Goal: Task Accomplishment & Management: Complete application form

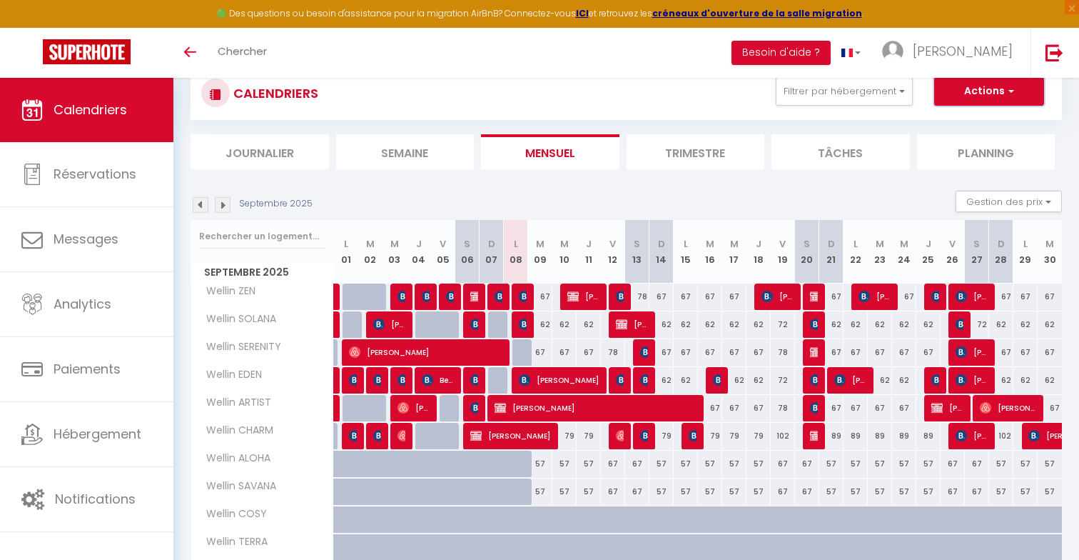
click at [961, 93] on button "Actions" at bounding box center [989, 91] width 110 height 29
click at [939, 124] on link "Nouvelle réservation" at bounding box center [974, 123] width 124 height 21
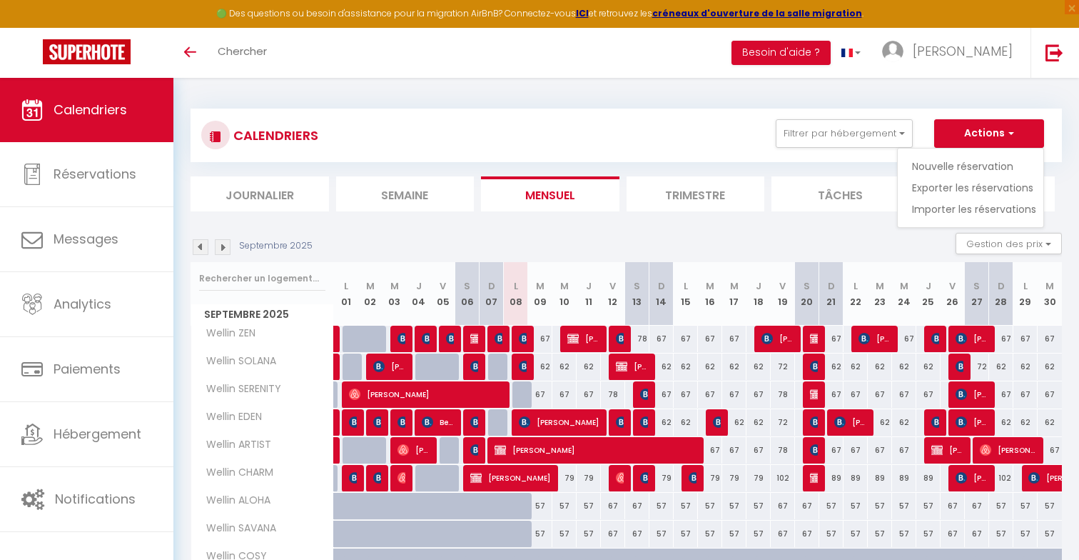
select select
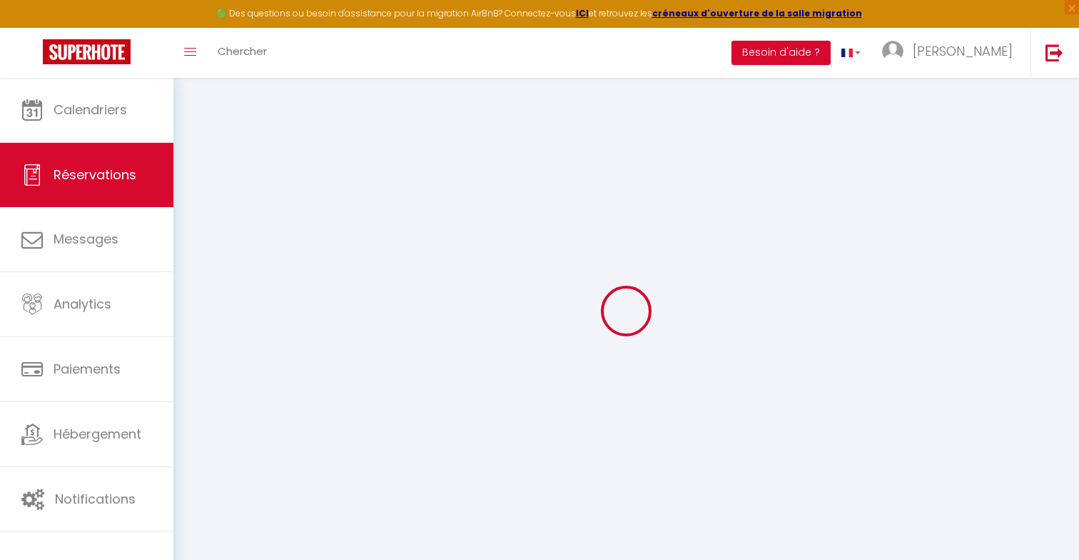
select select
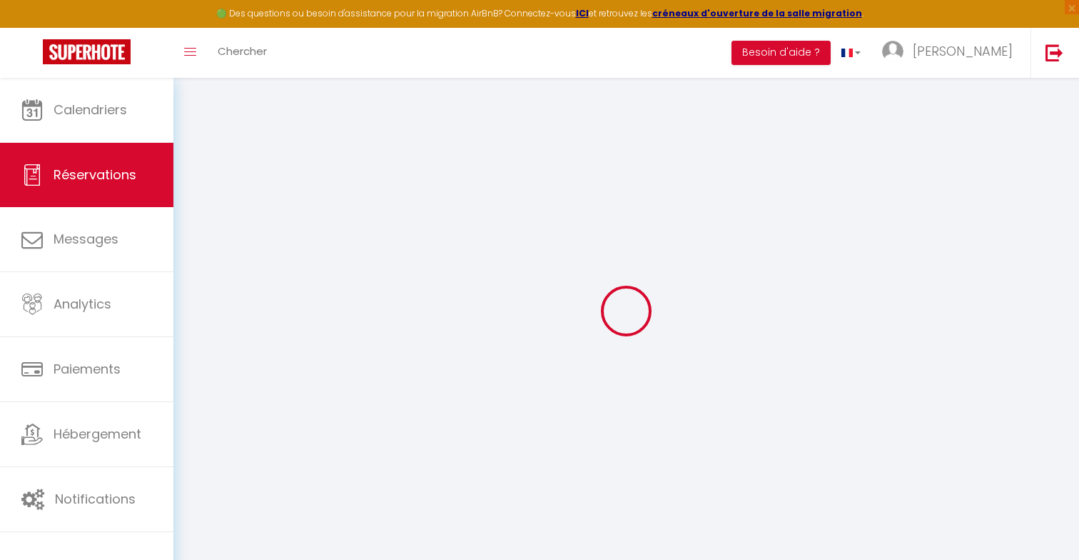
select select
checkbox input "false"
select select
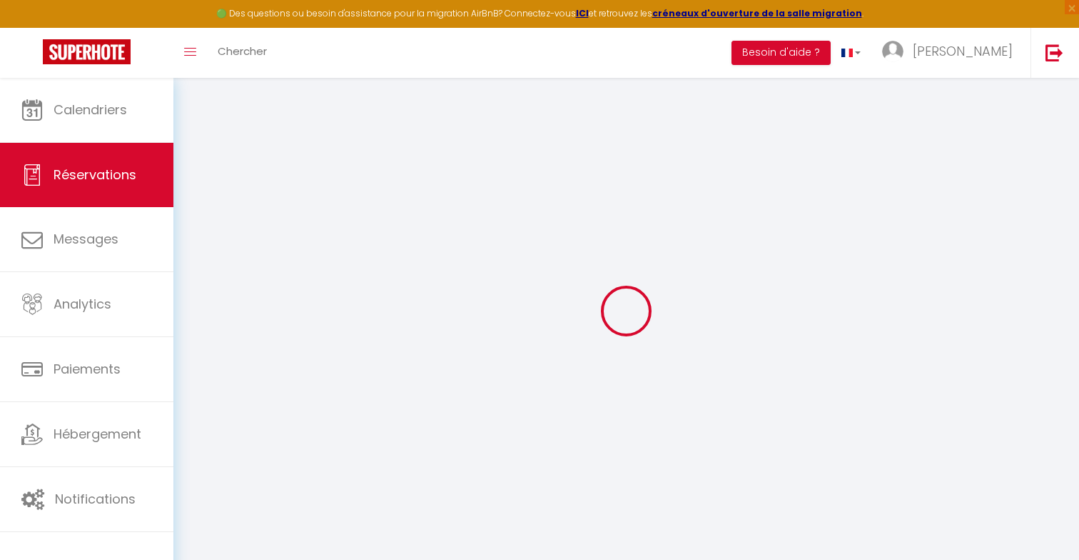
select select
checkbox input "false"
select select
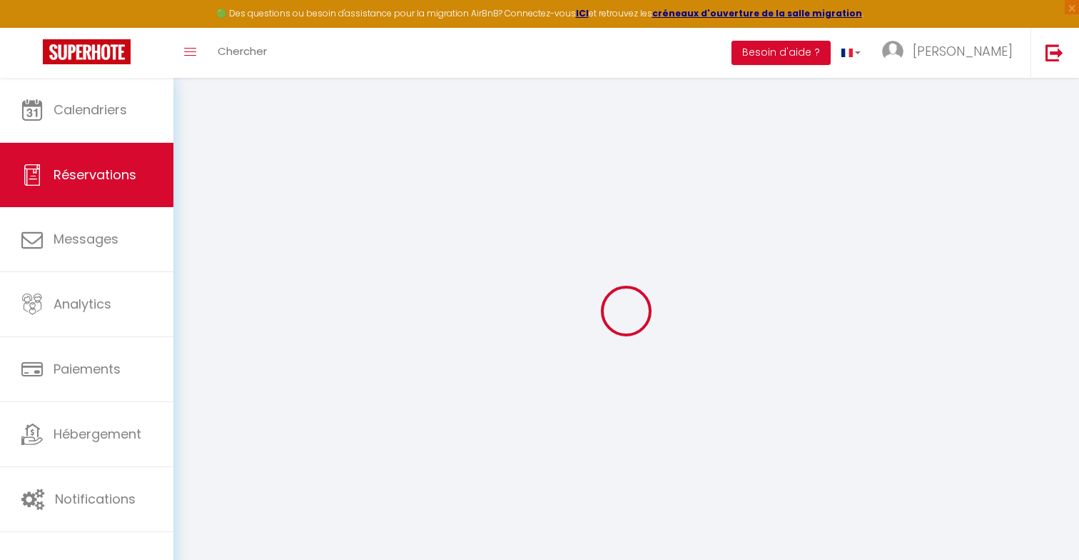
select select
checkbox input "false"
select select
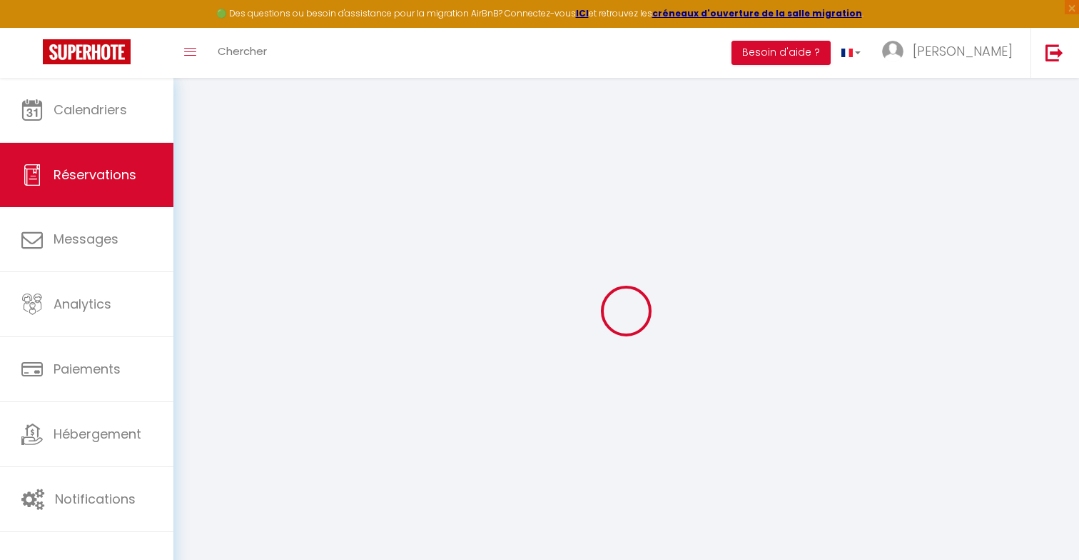
select select
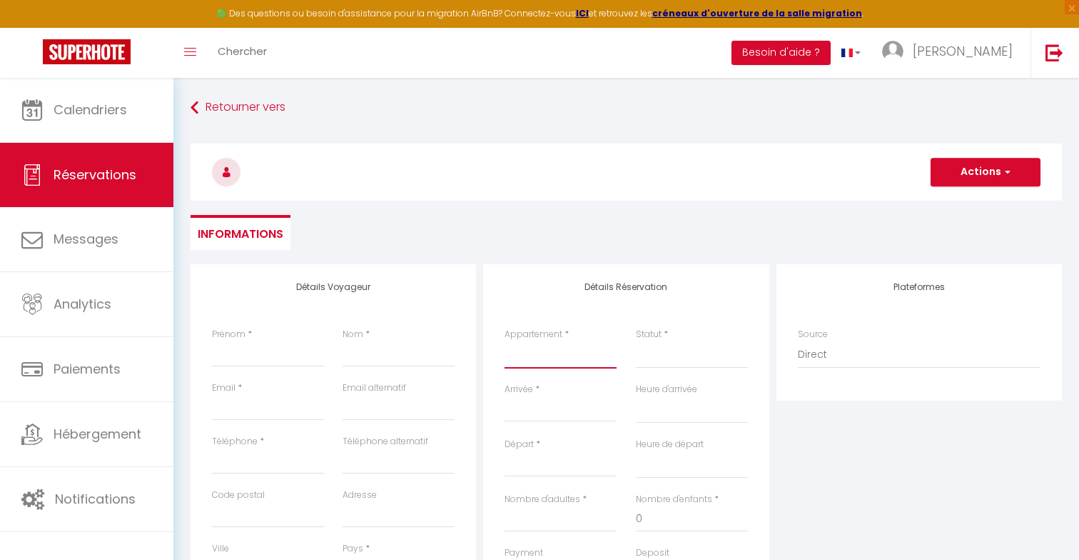
click at [549, 348] on select "Wellin SOLANA Wellin SERENITY Wellin EDEN Wellin ARTIST Wellin CHARM Wellin ZEN…" at bounding box center [561, 354] width 112 height 27
select select "54276"
select select
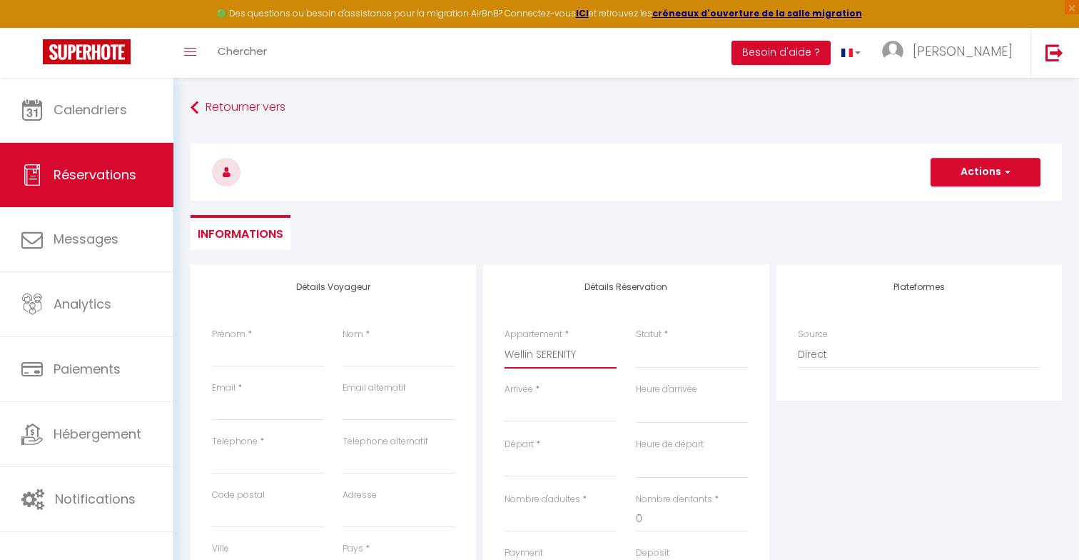
select select
checkbox input "false"
select select
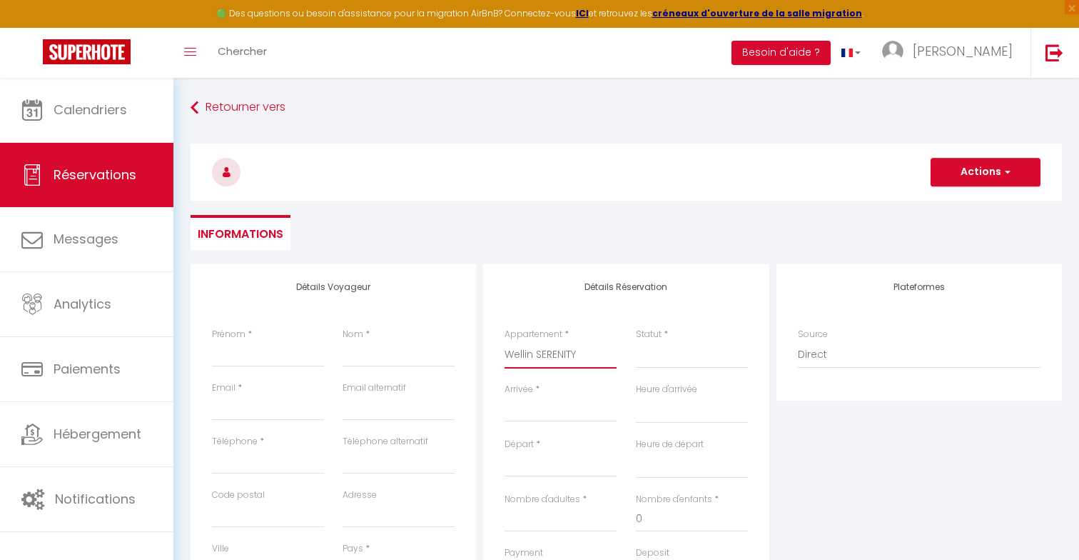
select select
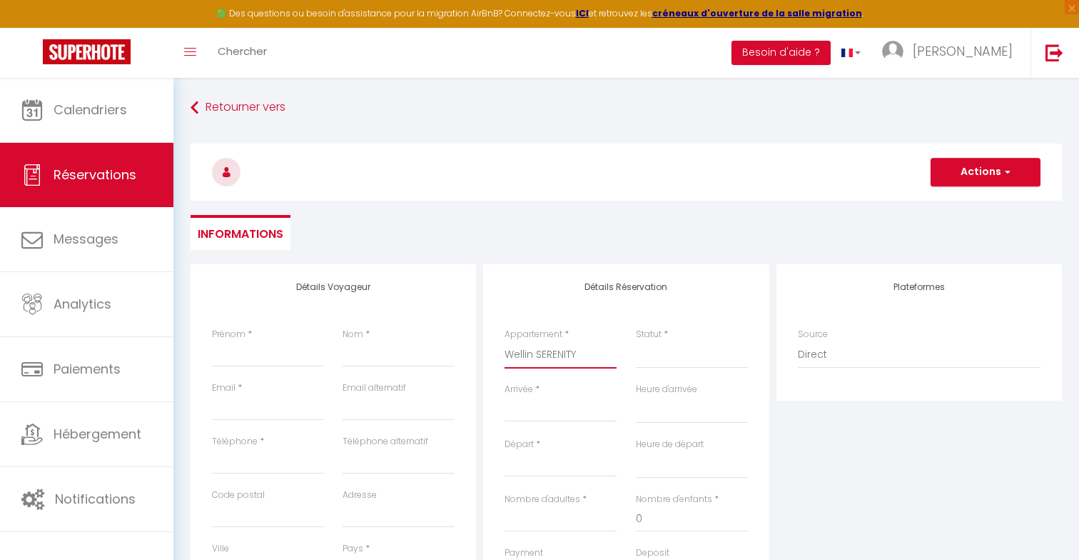
checkbox input "false"
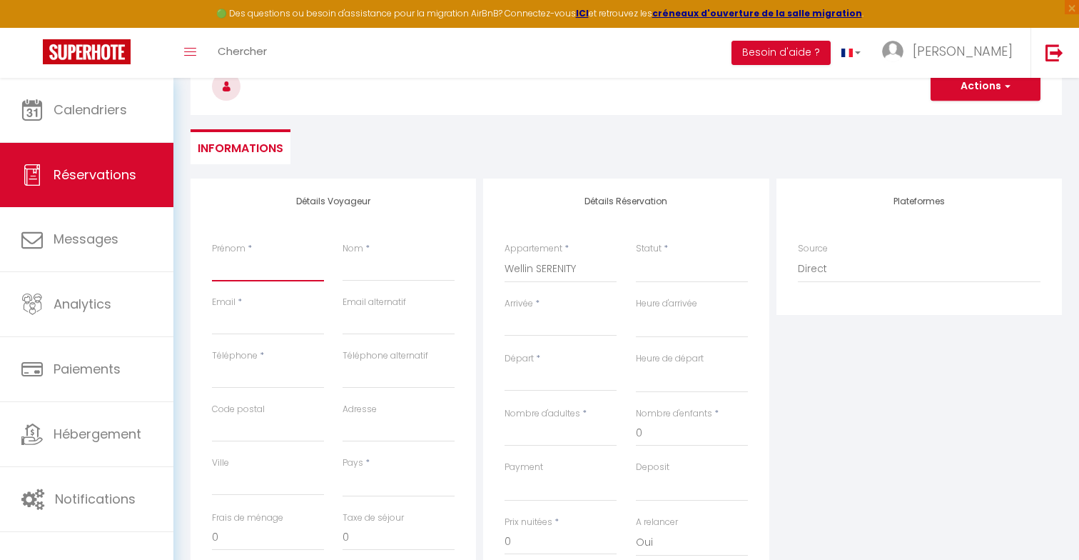
click at [271, 271] on input "Prénom" at bounding box center [268, 269] width 112 height 26
type input "J"
select select
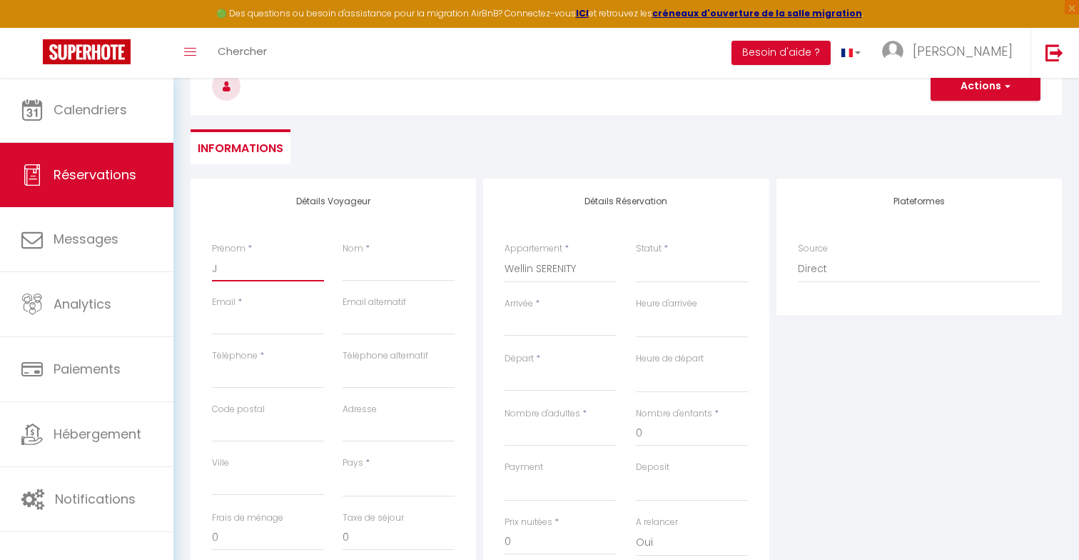
select select
checkbox input "false"
type input "Je"
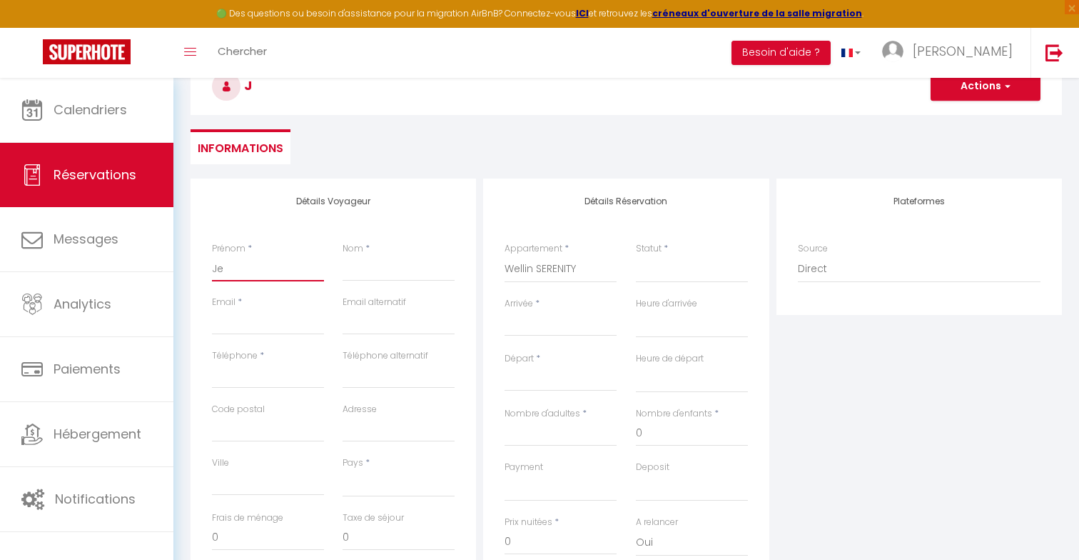
select select
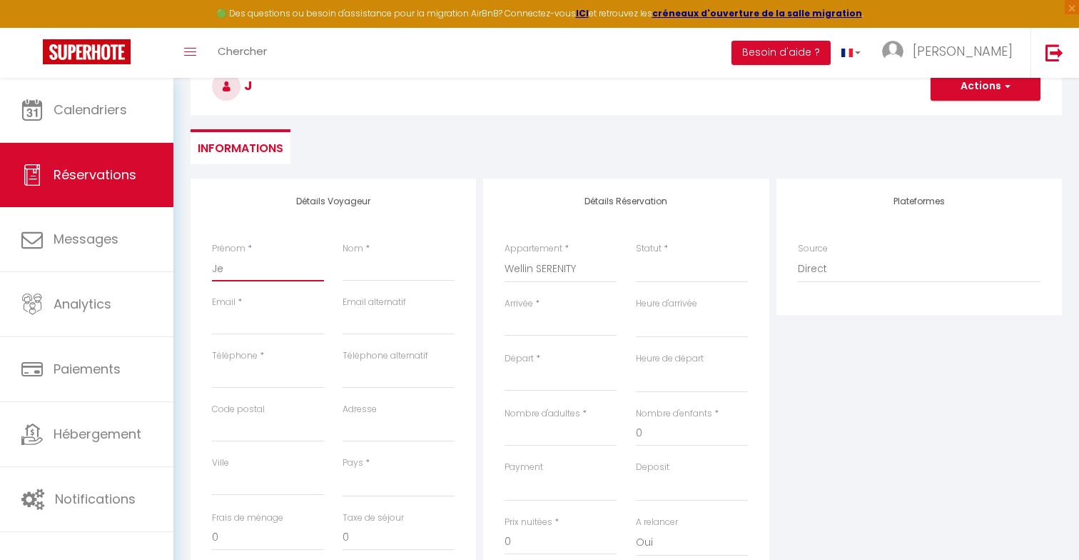
select select
checkbox input "false"
type input "Jea"
select select
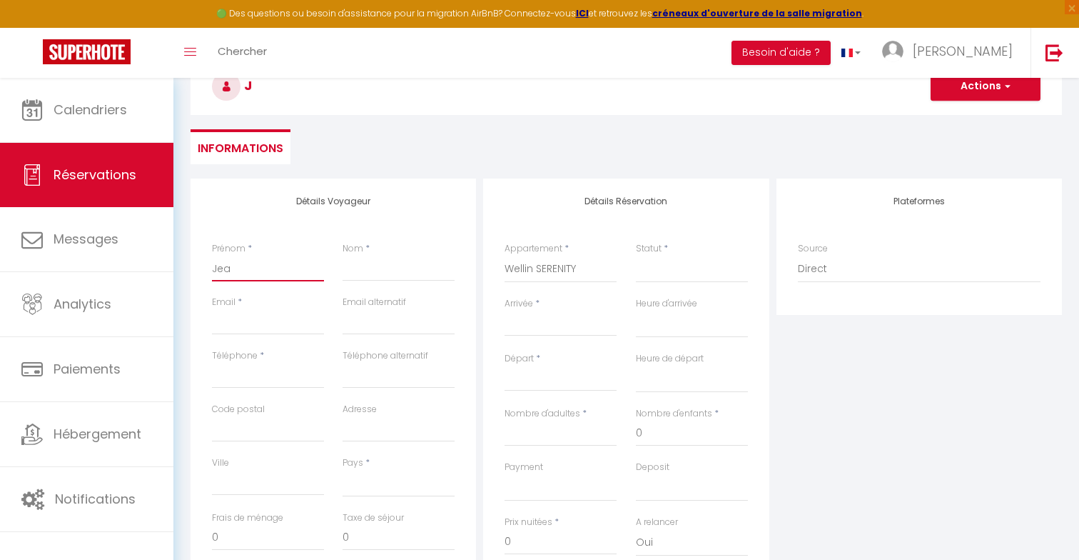
select select
checkbox input "false"
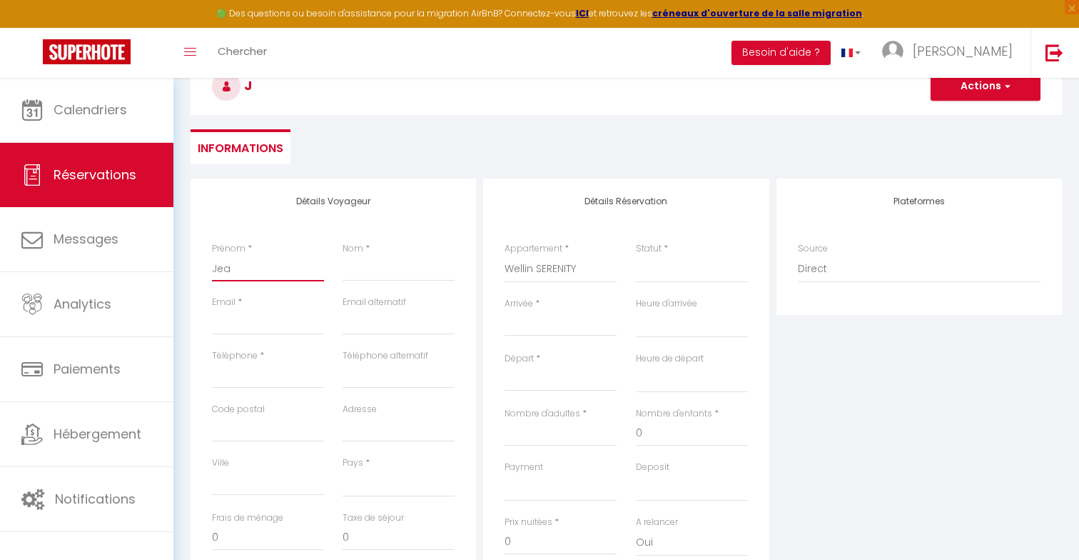
type input "Jean"
select select
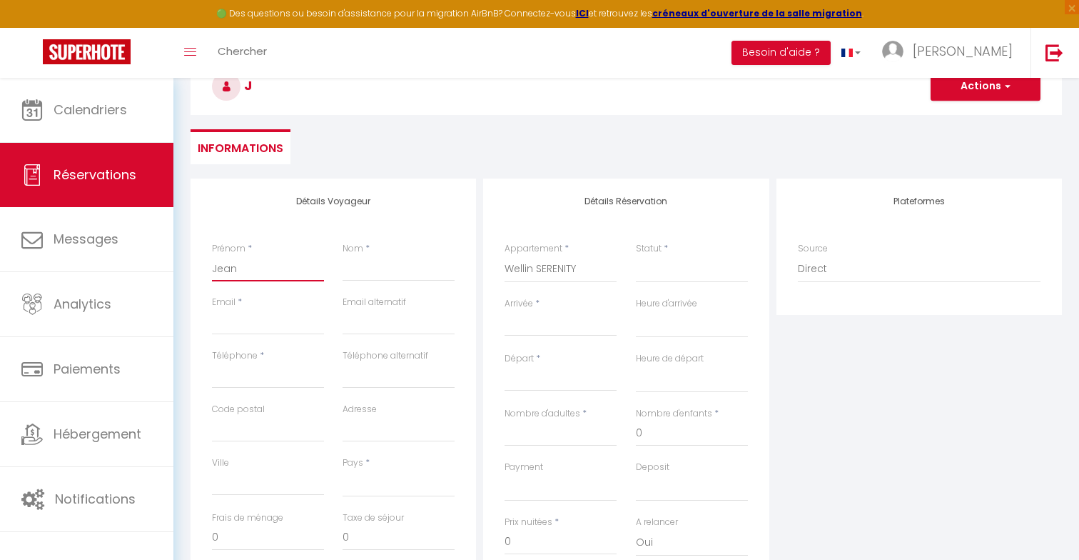
select select
checkbox input "false"
type input "Jean_"
select select
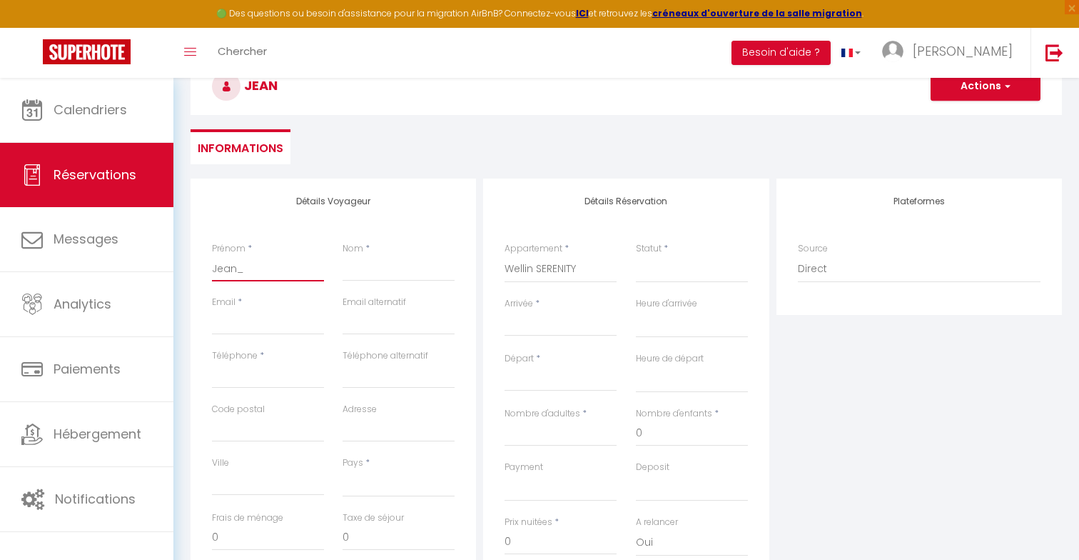
select select
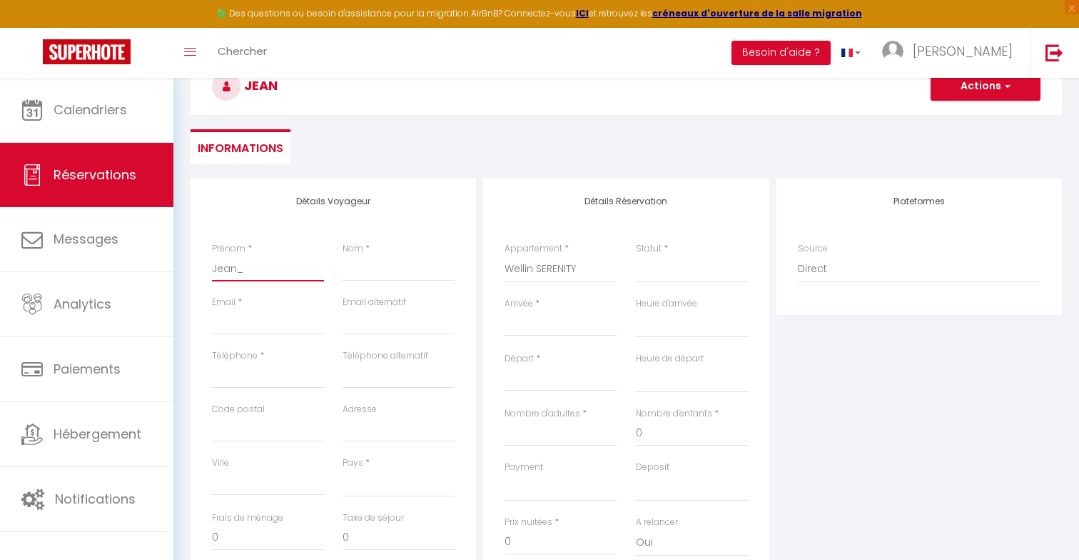
checkbox input "false"
type input "Jean_p"
select select
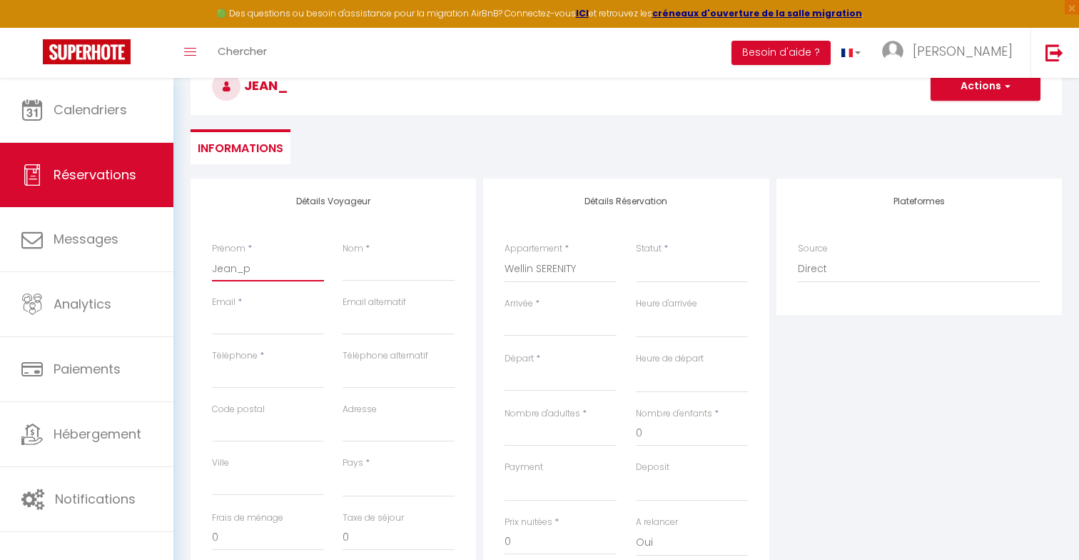
select select
checkbox input "false"
type input "Jean_pi"
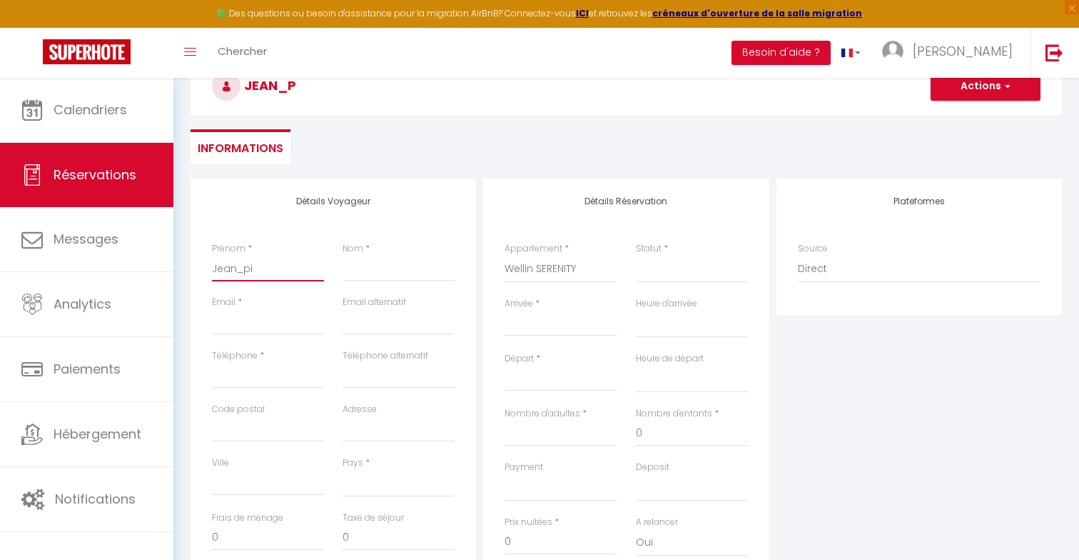
select select
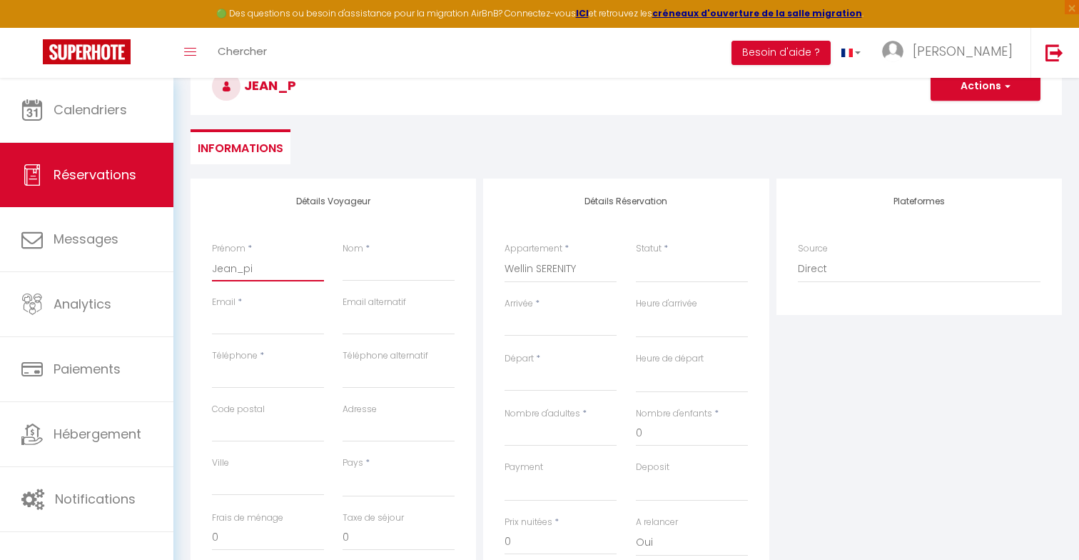
select select
checkbox input "false"
type input "Jean_p"
select select
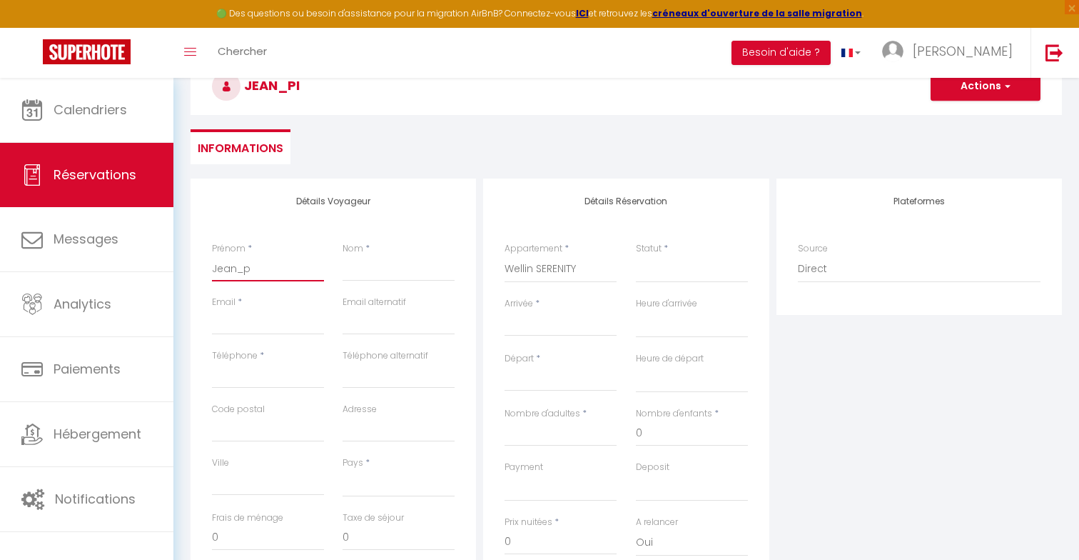
select select
checkbox input "false"
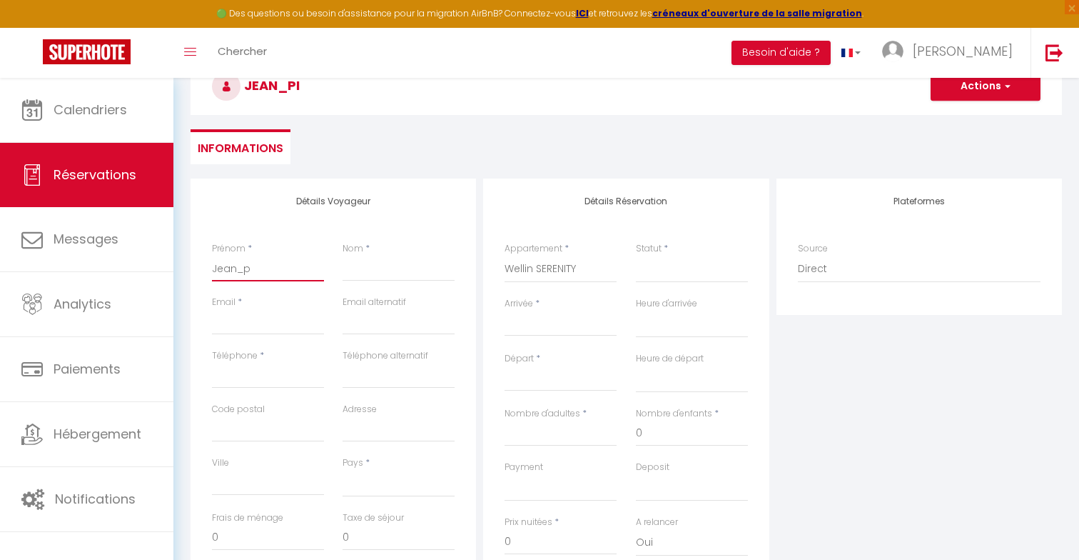
type input "Jean_"
select select
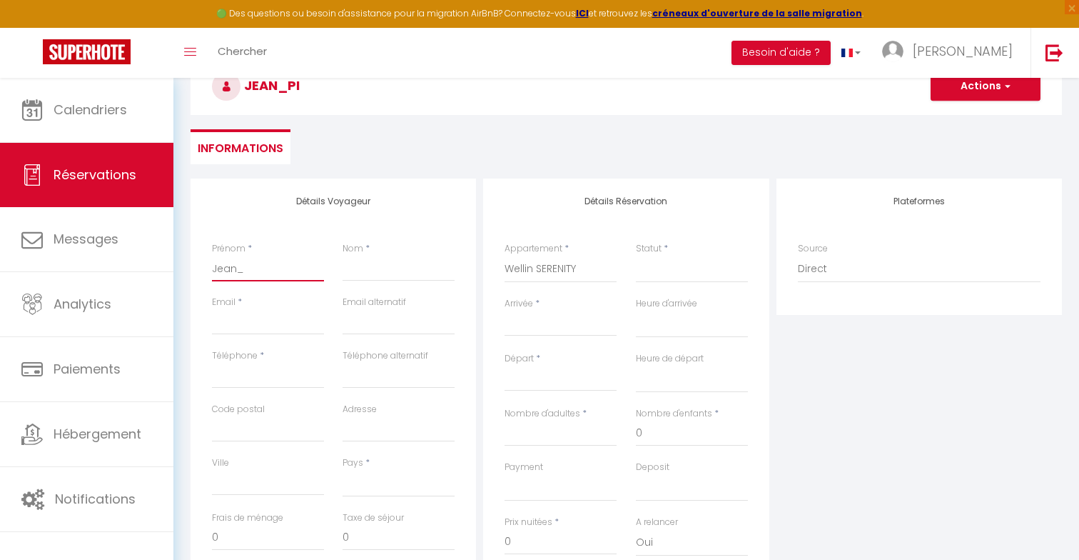
select select
checkbox input "false"
type input "Jean"
select select
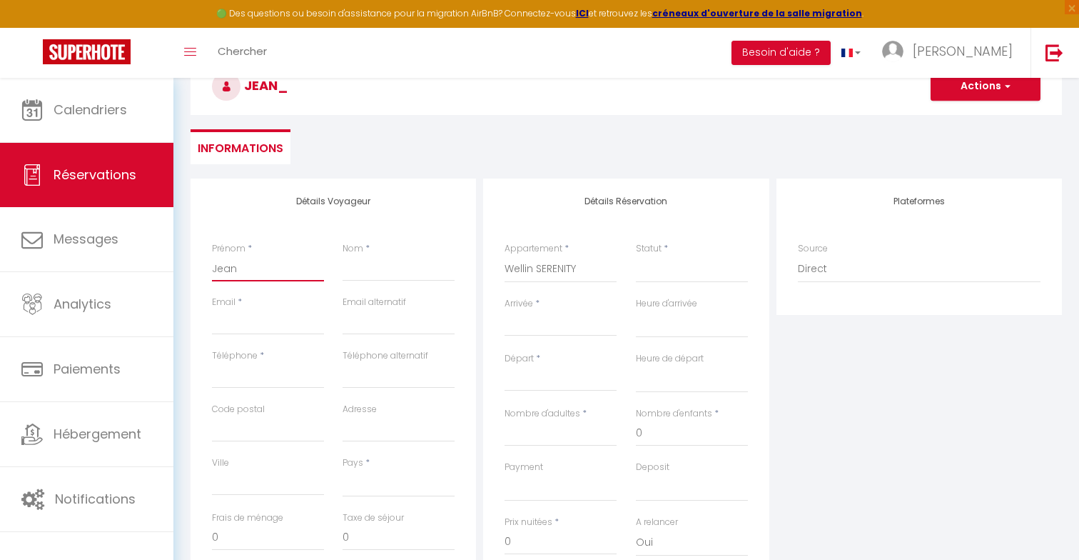
select select
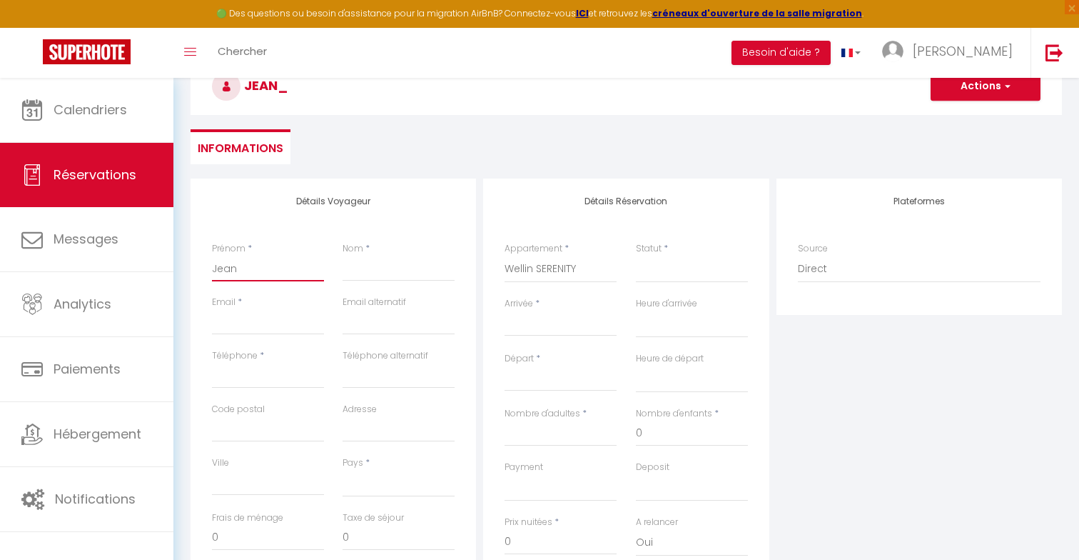
checkbox input "false"
type input "[PERSON_NAME]-"
select select
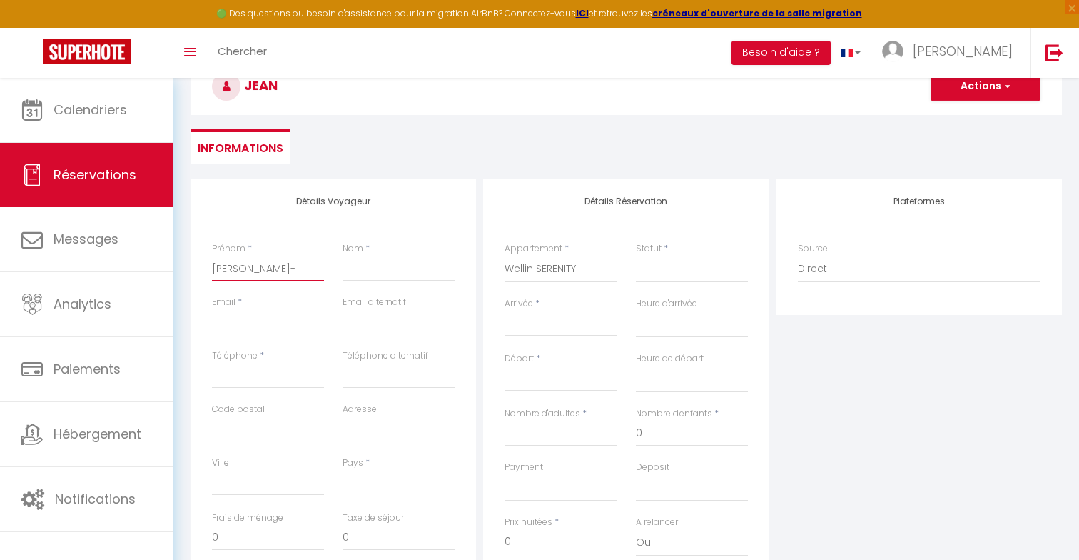
select select
checkbox input "false"
type input "[PERSON_NAME]"
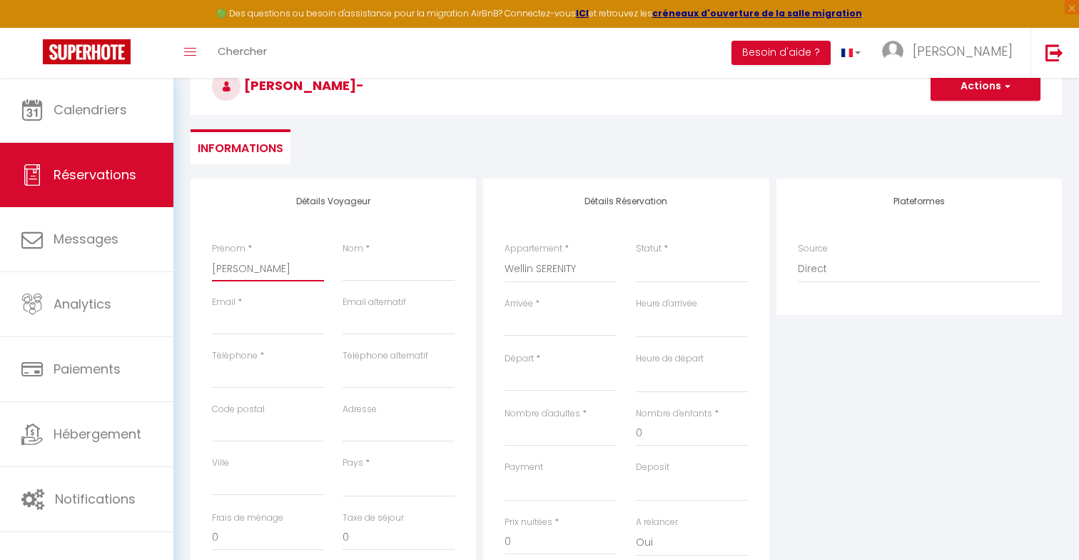
select select
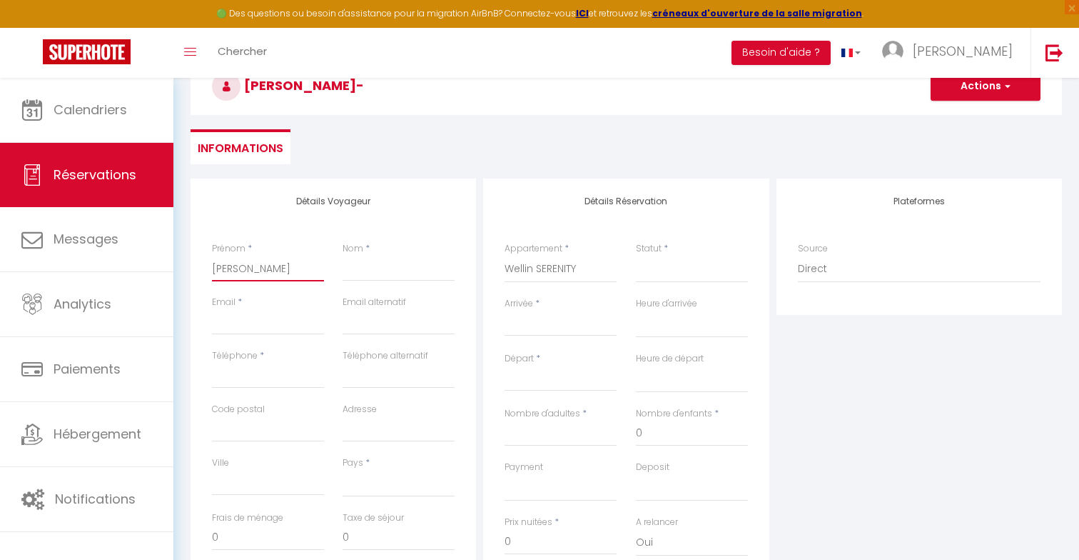
select select
checkbox input "false"
type input "[PERSON_NAME]"
select select
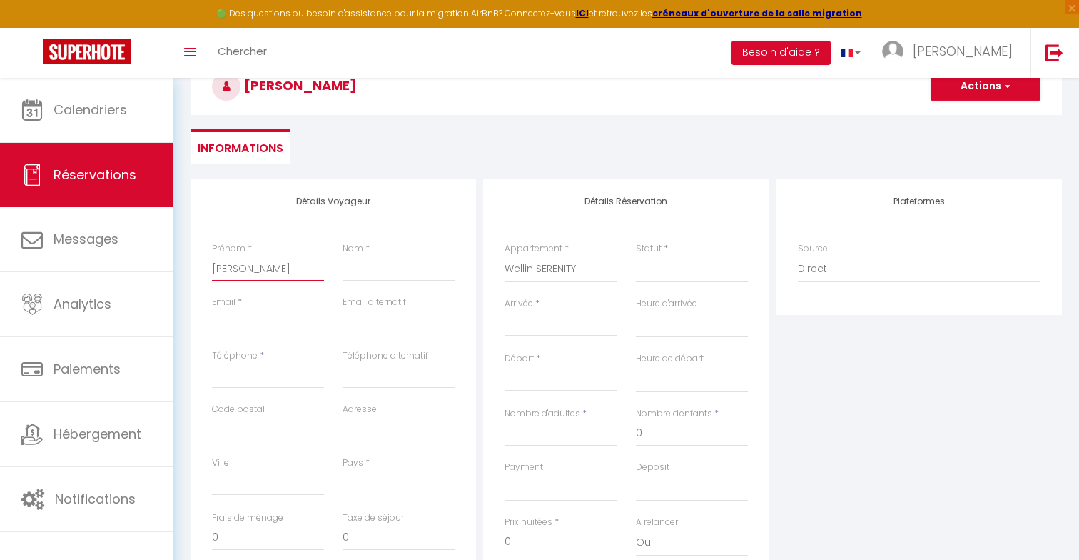
select select
checkbox input "false"
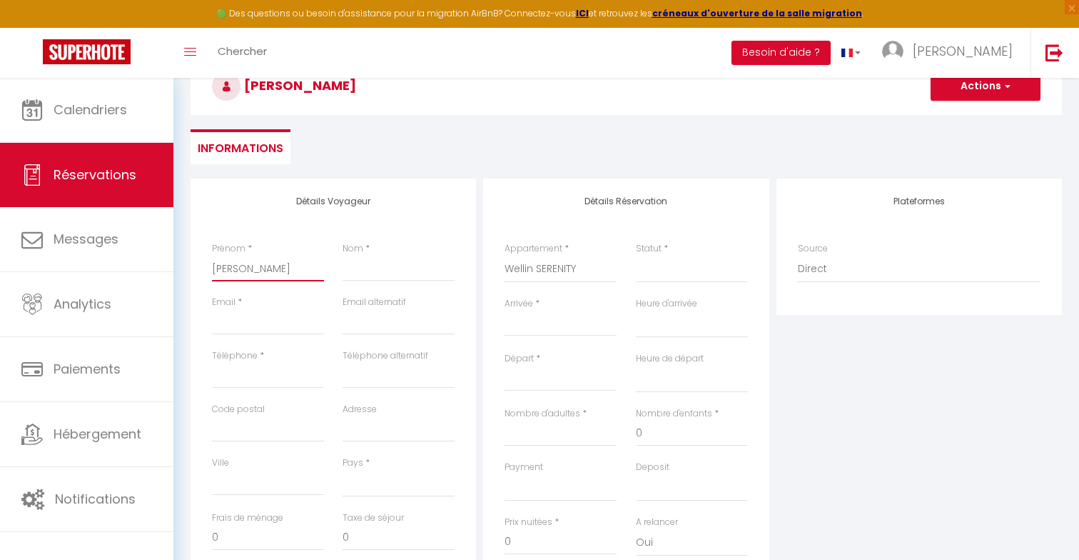
type input "[PERSON_NAME]"
select select
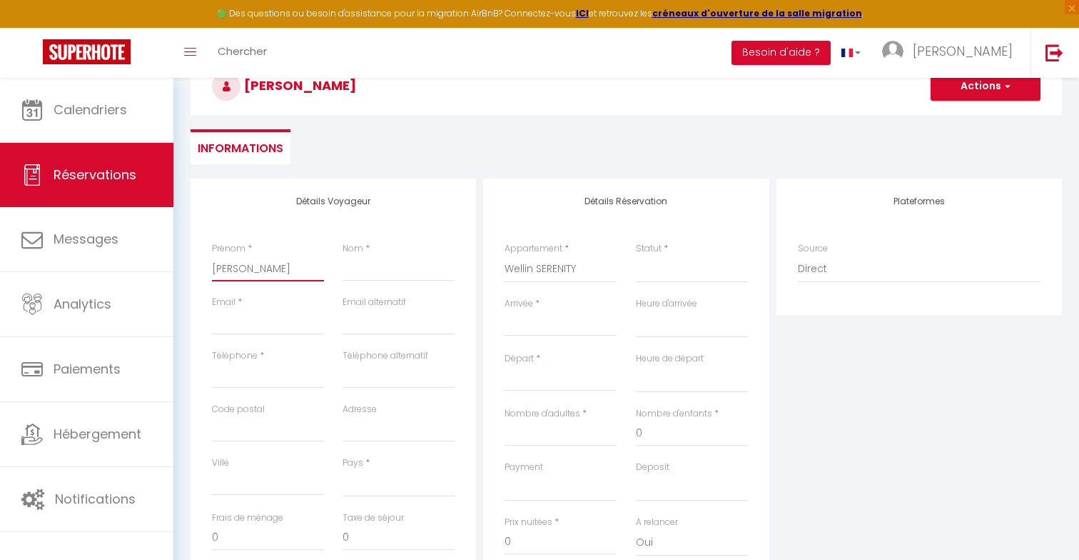
select select
checkbox input "false"
type input "[PERSON_NAME]"
select select
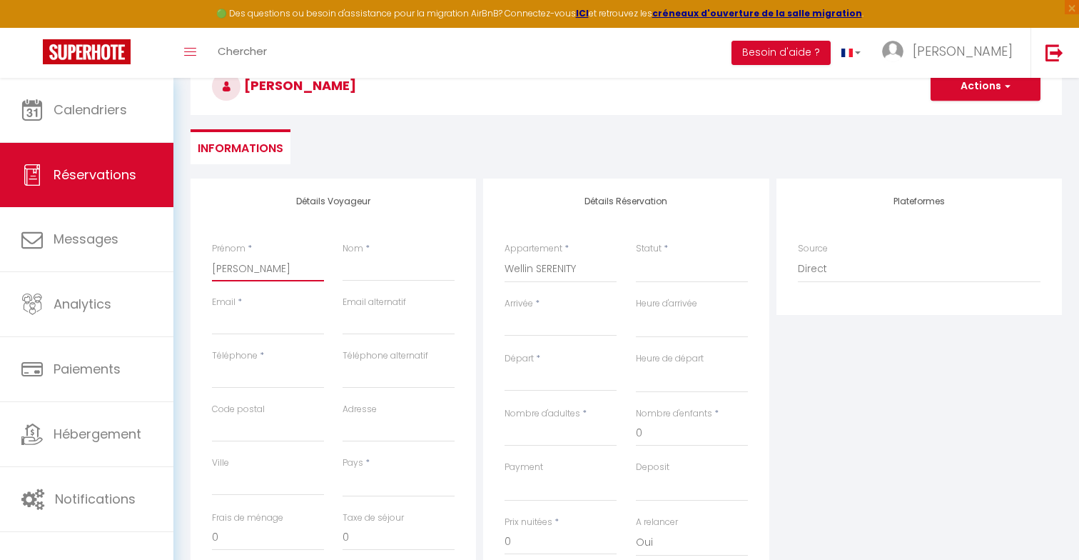
select select
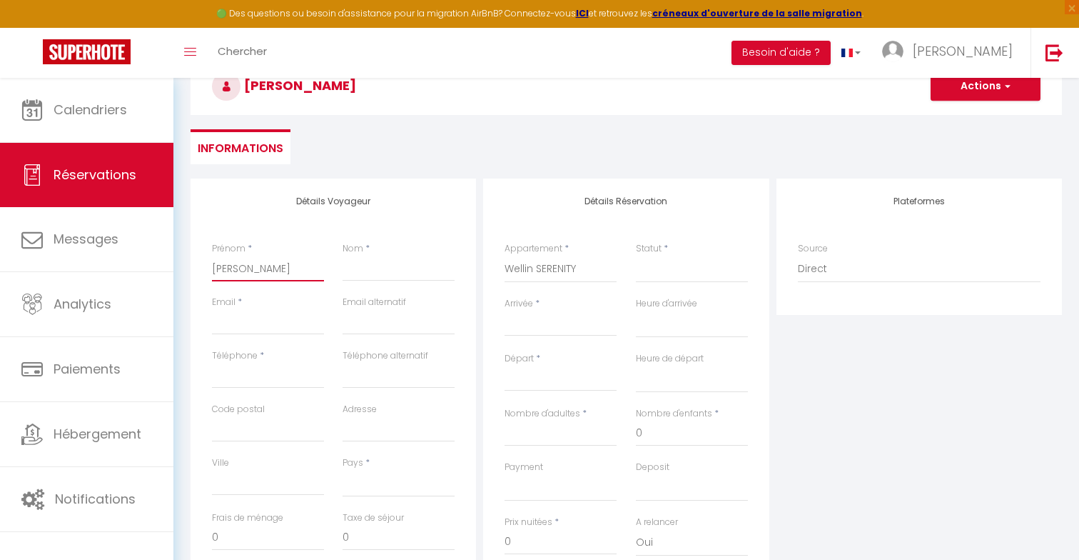
checkbox input "false"
type input "[PERSON_NAME]"
select select
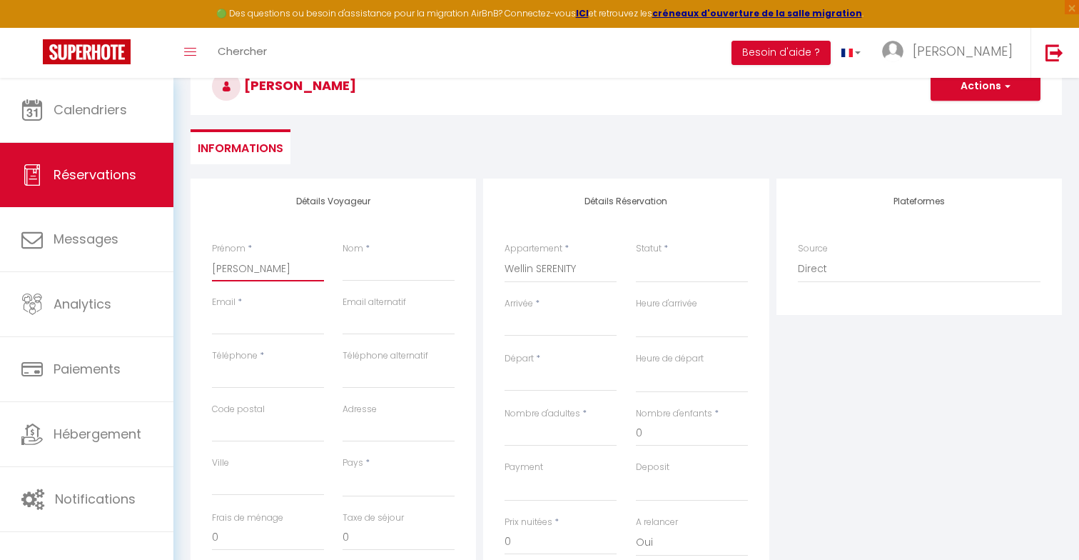
select select
checkbox input "false"
type input "[PERSON_NAME]"
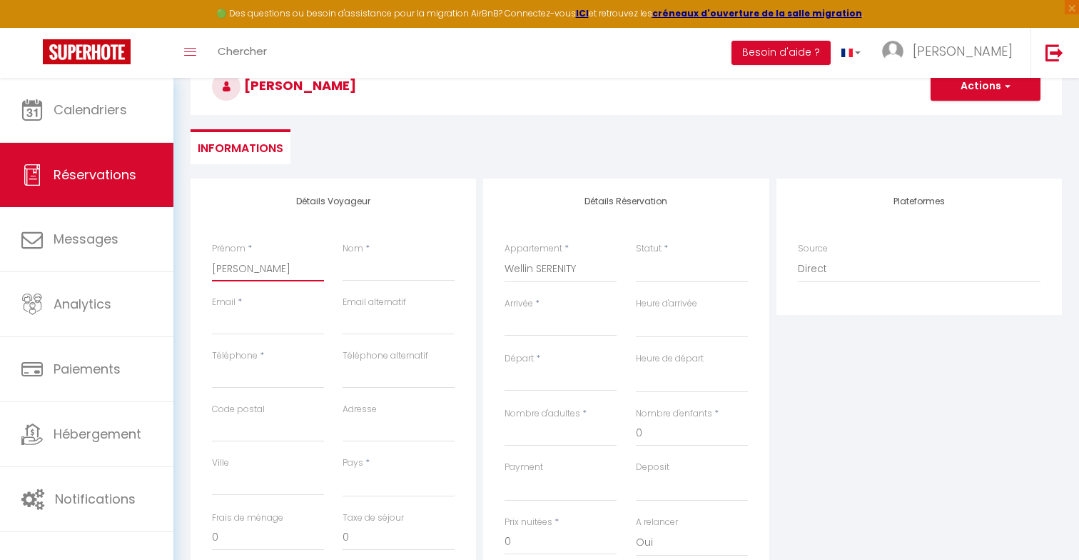
select select
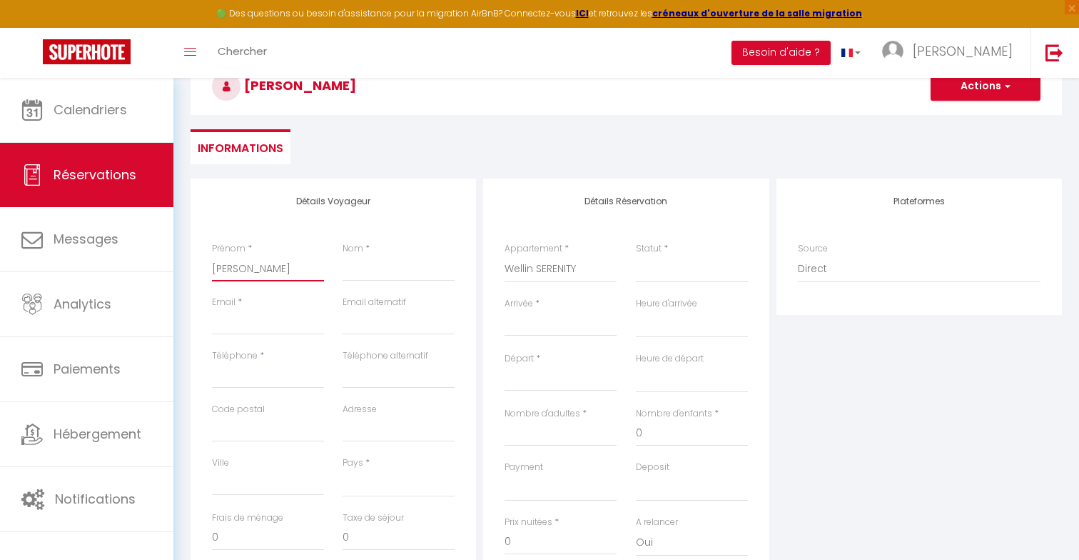
select select
checkbox input "false"
type input "[PERSON_NAME]"
click at [368, 267] on input "Nom" at bounding box center [399, 269] width 112 height 26
type input "G"
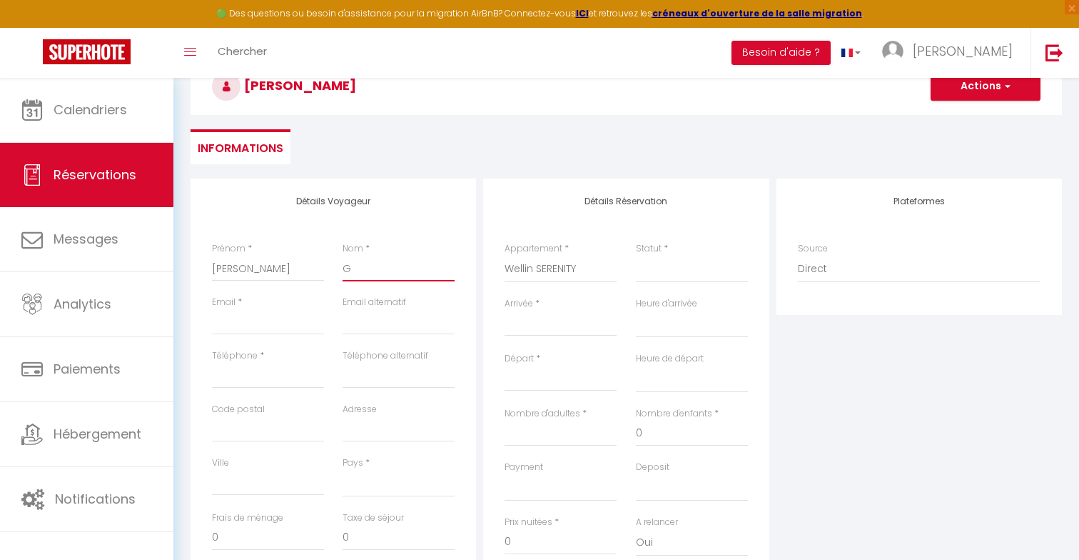
select select
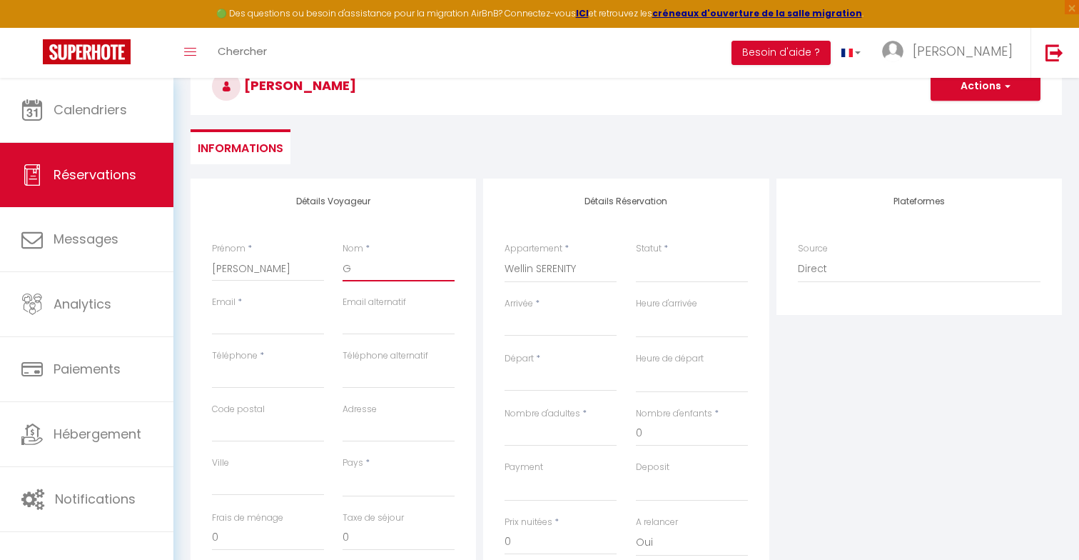
select select
checkbox input "false"
type input "GR"
select select
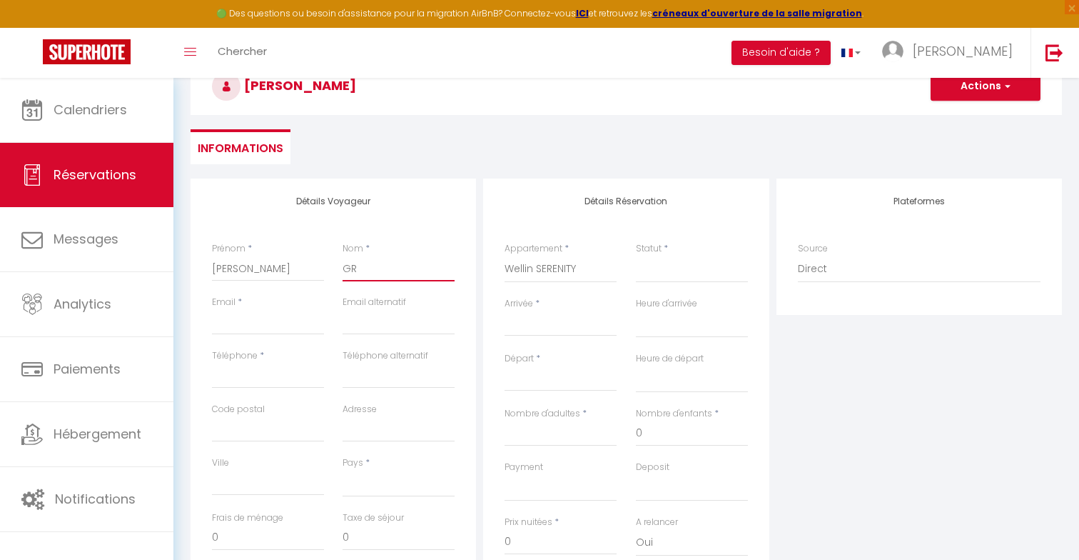
select select
checkbox input "false"
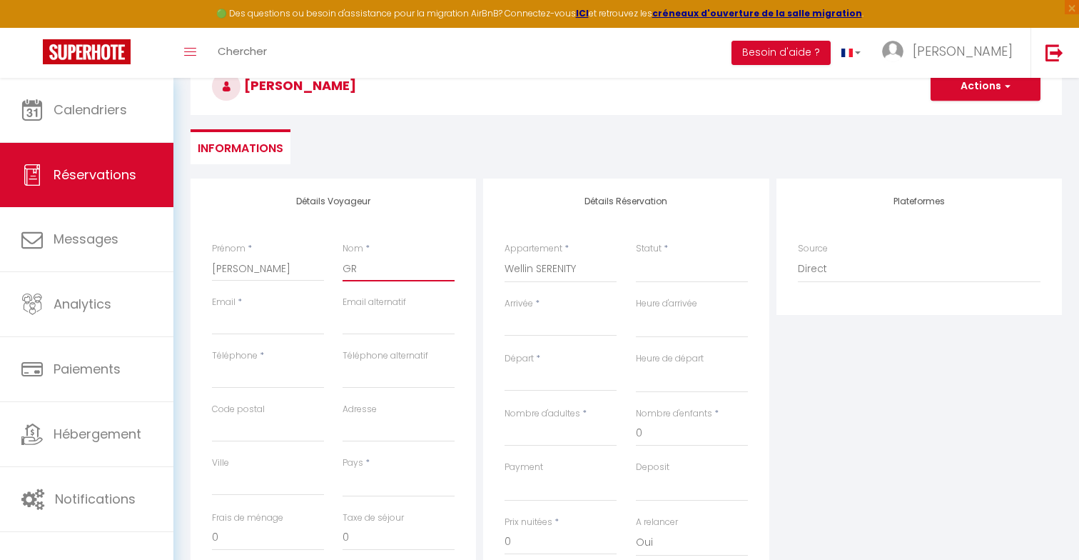
type input "GRA"
select select
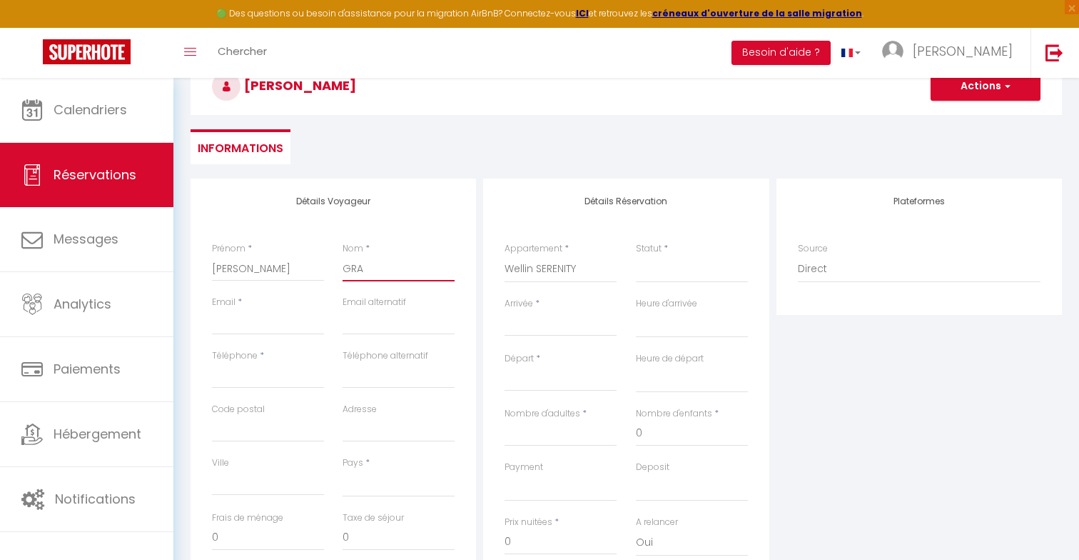
select select
click at [274, 323] on input "Email client" at bounding box center [268, 322] width 112 height 26
click at [293, 320] on input "[EMAIL_ADDRESS][DOMAIN_NAME]" at bounding box center [268, 322] width 112 height 26
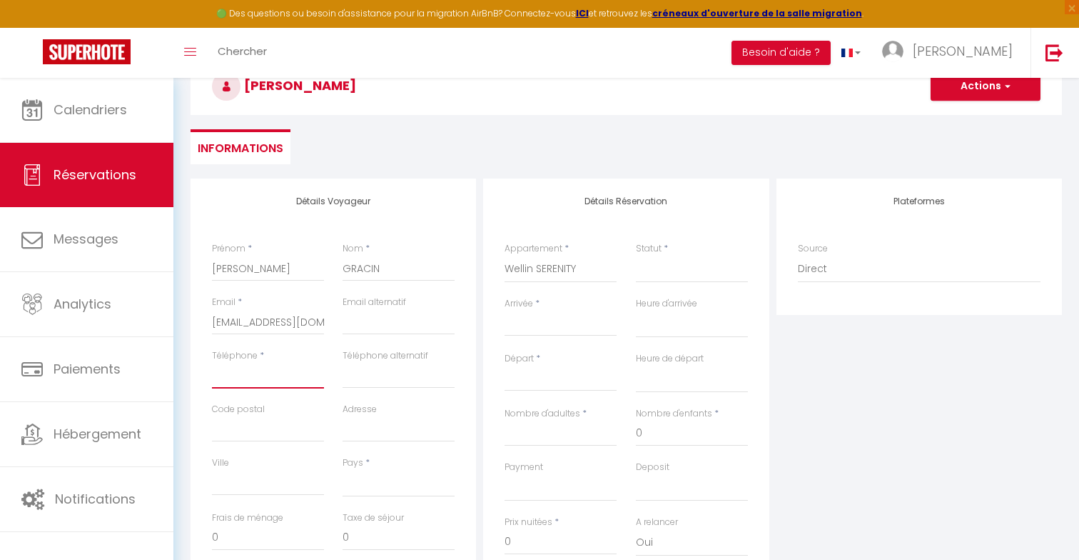
click at [292, 378] on input "Téléphone" at bounding box center [268, 376] width 112 height 26
click at [375, 477] on select "[GEOGRAPHIC_DATA] [GEOGRAPHIC_DATA] [GEOGRAPHIC_DATA] [GEOGRAPHIC_DATA] [GEOGRA…" at bounding box center [399, 483] width 112 height 27
click at [544, 321] on input "Arrivée" at bounding box center [561, 324] width 112 height 19
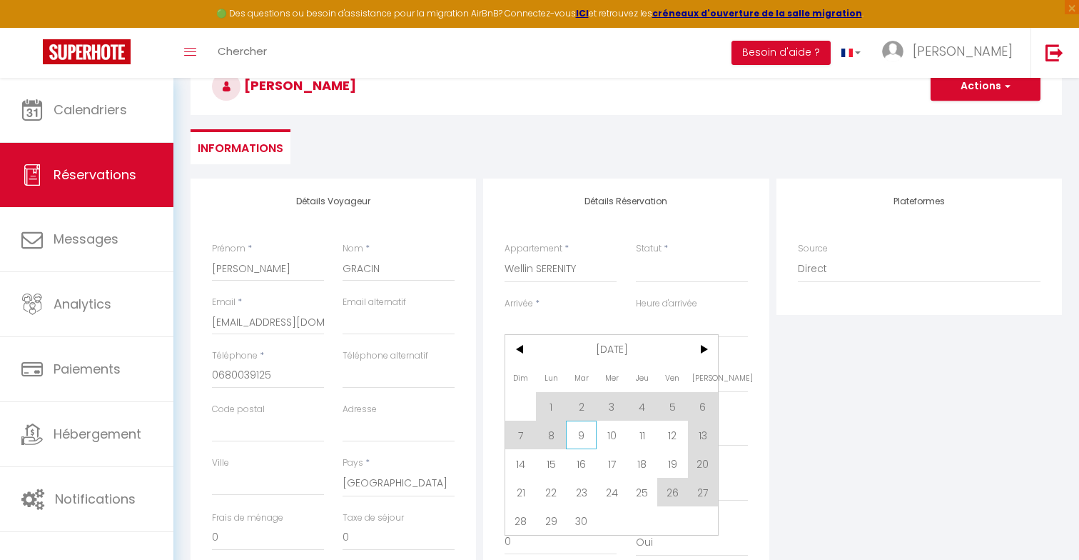
click at [582, 433] on span "9" at bounding box center [581, 434] width 31 height 29
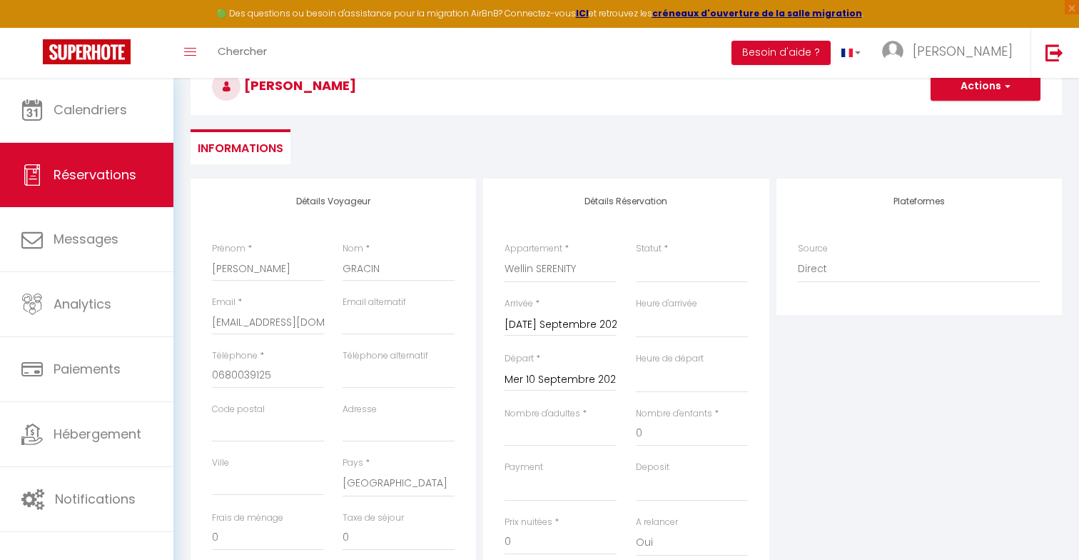
click at [557, 380] on input "Mer 10 Septembre 2025" at bounding box center [561, 379] width 112 height 19
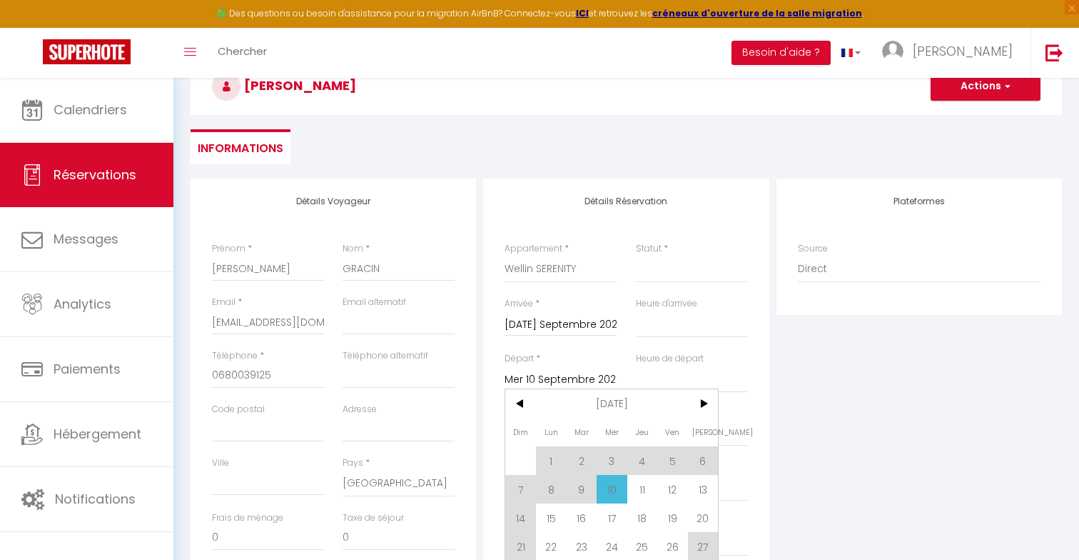
drag, startPoint x: 636, startPoint y: 479, endPoint x: 602, endPoint y: 412, distance: 75.3
click at [636, 479] on span "11" at bounding box center [642, 489] width 31 height 29
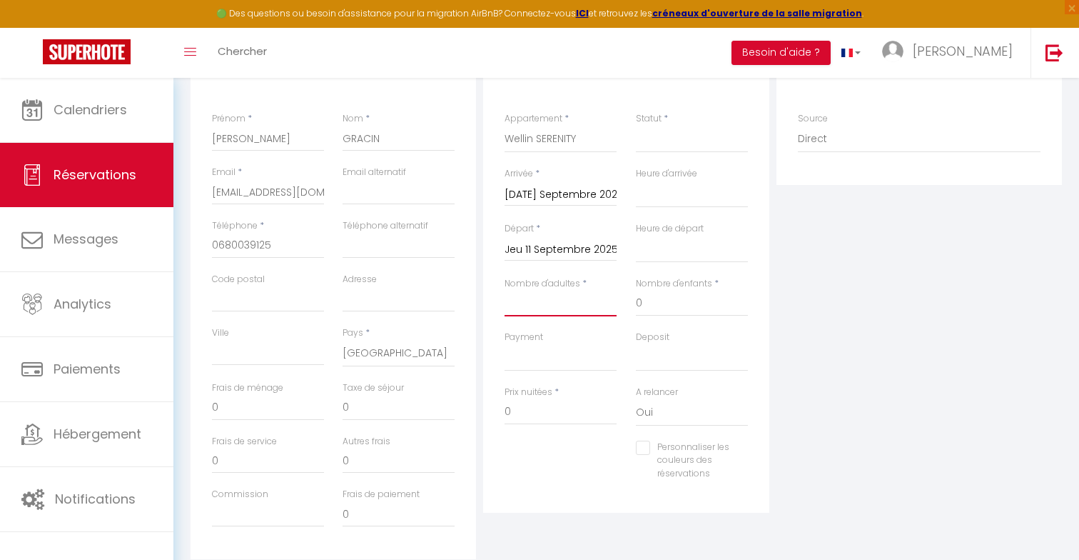
scroll to position [0, 0]
click at [556, 300] on input "Nombre d'adultes" at bounding box center [561, 303] width 112 height 26
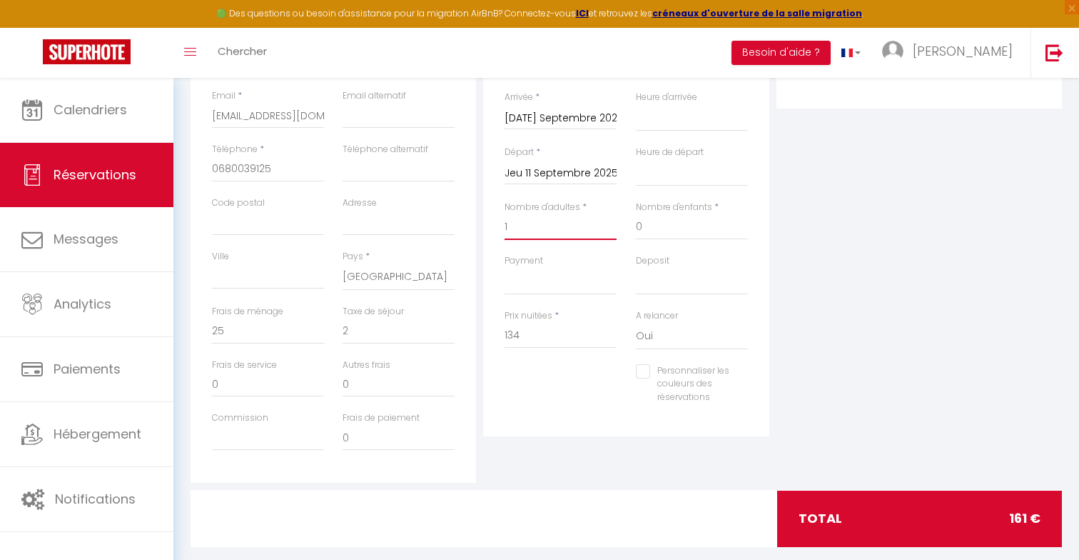
scroll to position [315, 0]
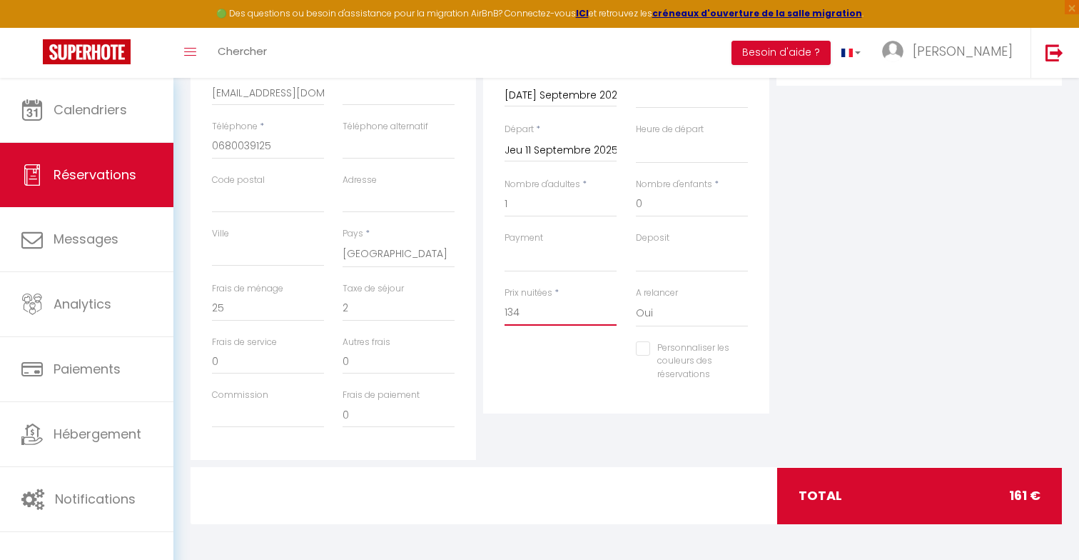
click at [552, 310] on input "134" at bounding box center [561, 313] width 112 height 26
click at [615, 361] on div "Personnaliser les couleurs des réservations #D7092E" at bounding box center [626, 368] width 262 height 55
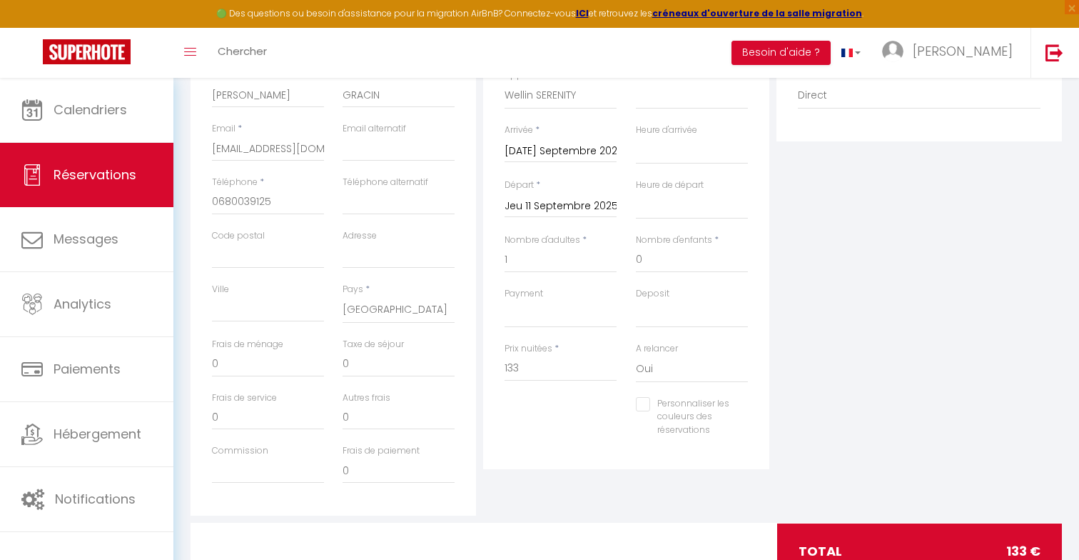
scroll to position [258, 0]
click at [576, 370] on input "133" at bounding box center [561, 369] width 112 height 26
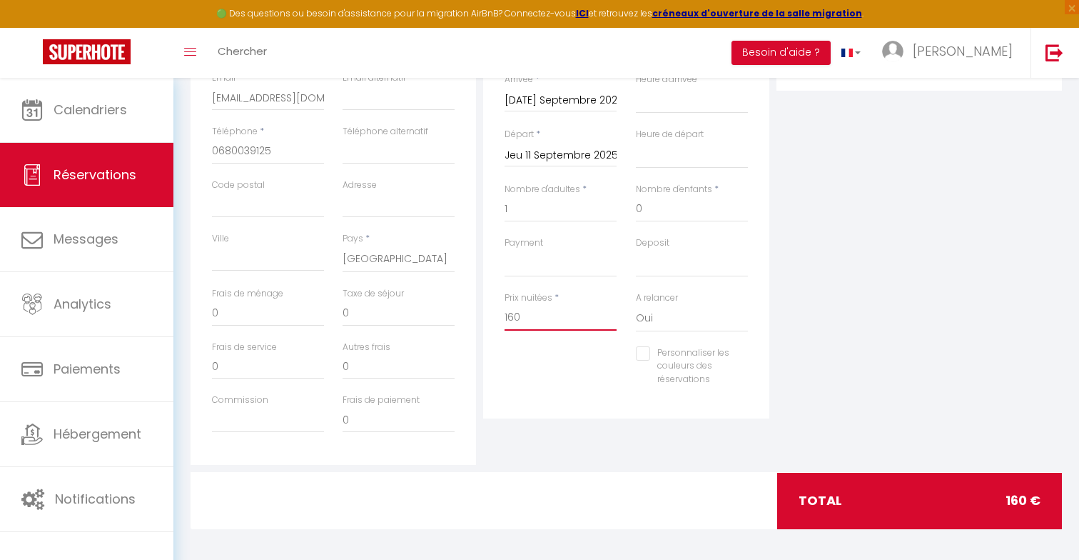
scroll to position [315, 0]
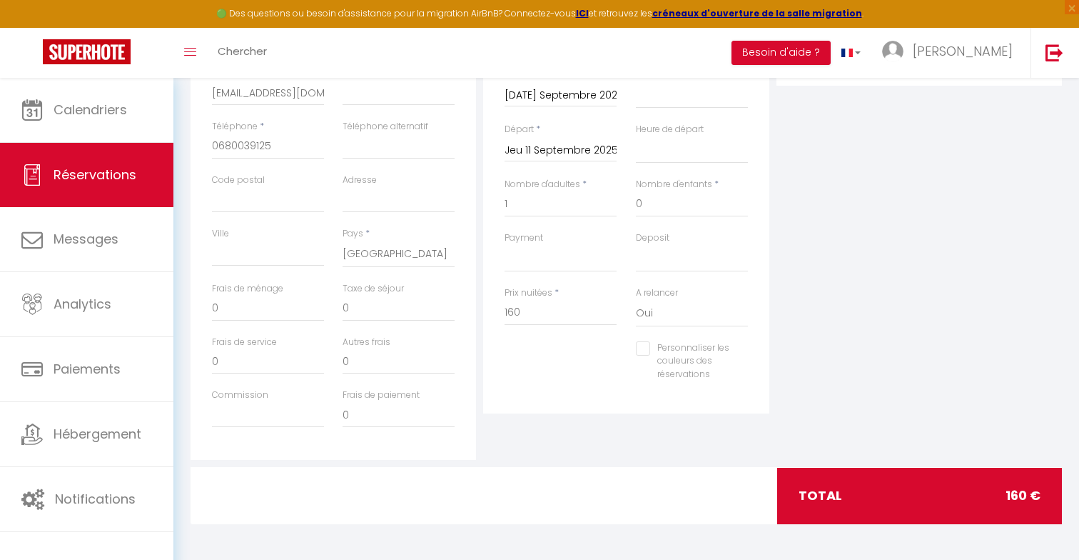
click at [823, 353] on div "Plateformes Source Direct [DOMAIN_NAME] [DOMAIN_NAME] Chalet montagne Expedia G…" at bounding box center [919, 204] width 293 height 510
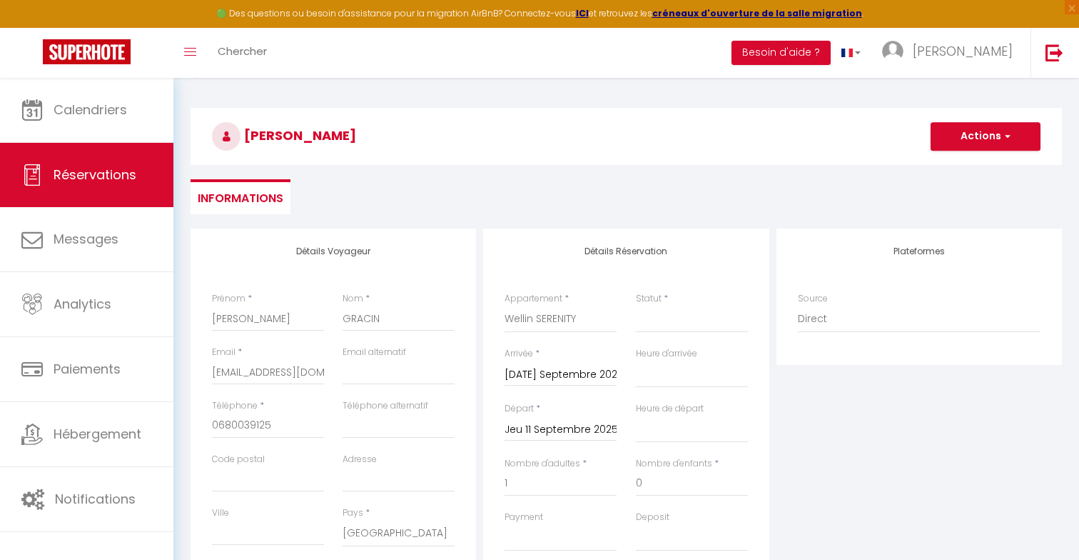
scroll to position [0, 0]
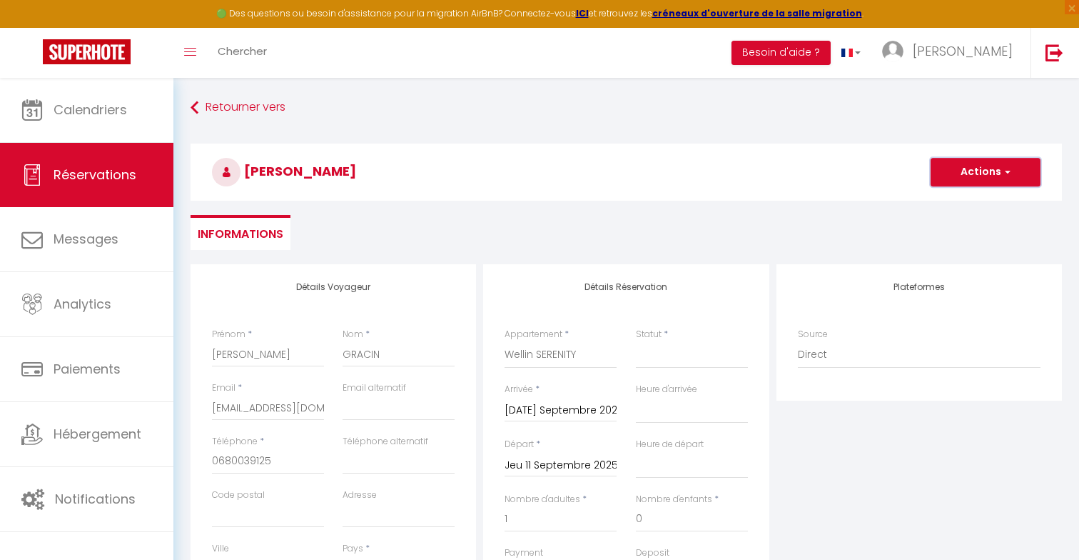
click at [967, 182] on button "Actions" at bounding box center [986, 172] width 110 height 29
click at [949, 208] on link "Enregistrer" at bounding box center [971, 203] width 113 height 19
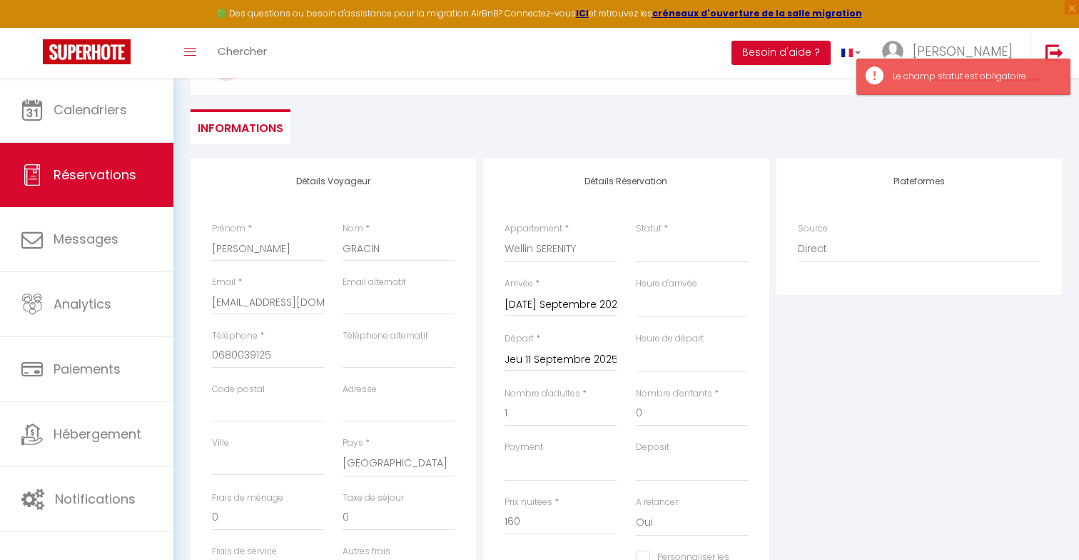
scroll to position [107, 0]
click at [711, 248] on select "Confirmé Non Confirmé [PERSON_NAME] par le voyageur No Show Request" at bounding box center [692, 247] width 112 height 27
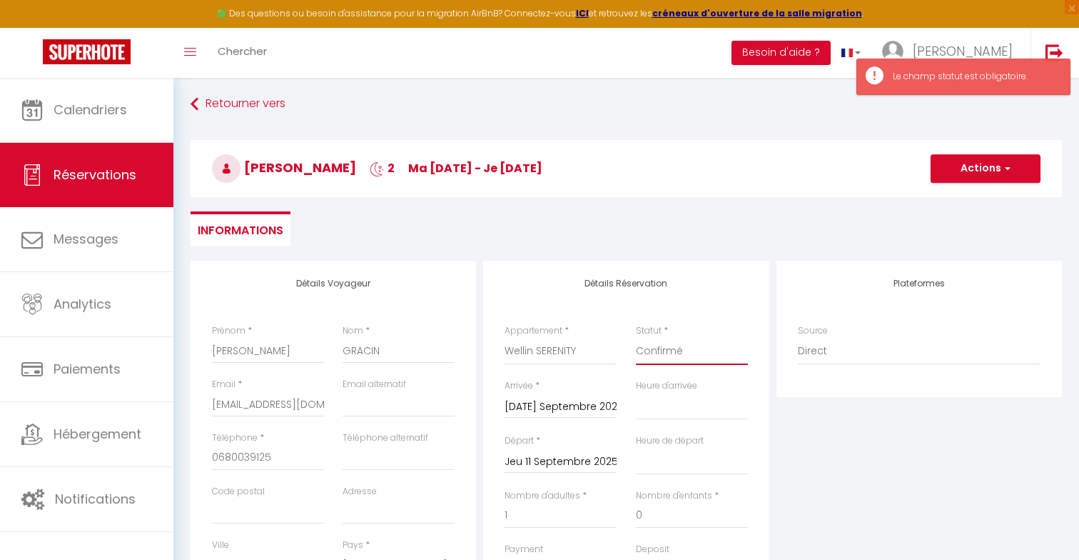
scroll to position [0, 0]
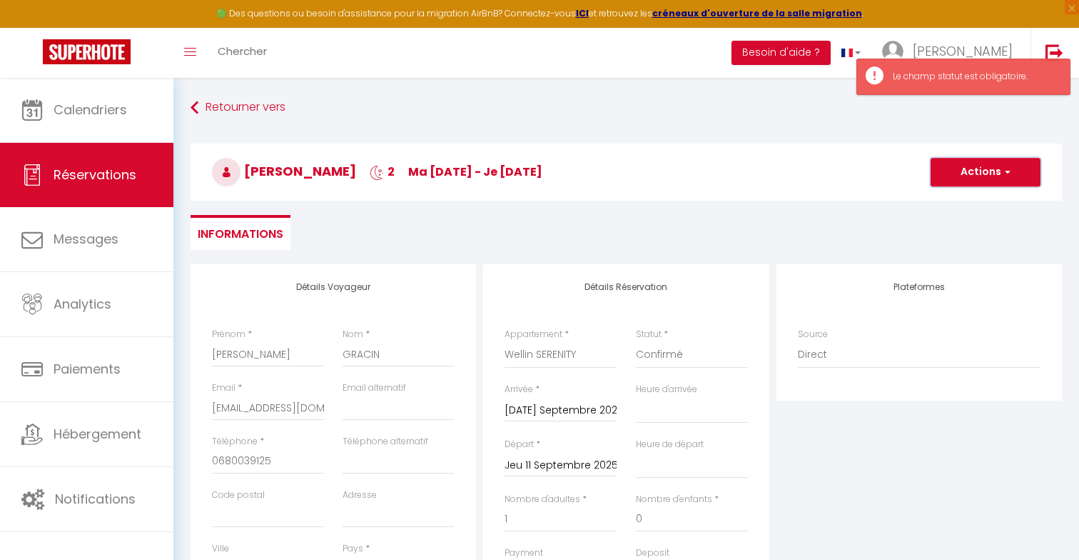
click at [971, 163] on button "Actions" at bounding box center [986, 172] width 110 height 29
click at [954, 207] on link "Enregistrer" at bounding box center [971, 203] width 113 height 19
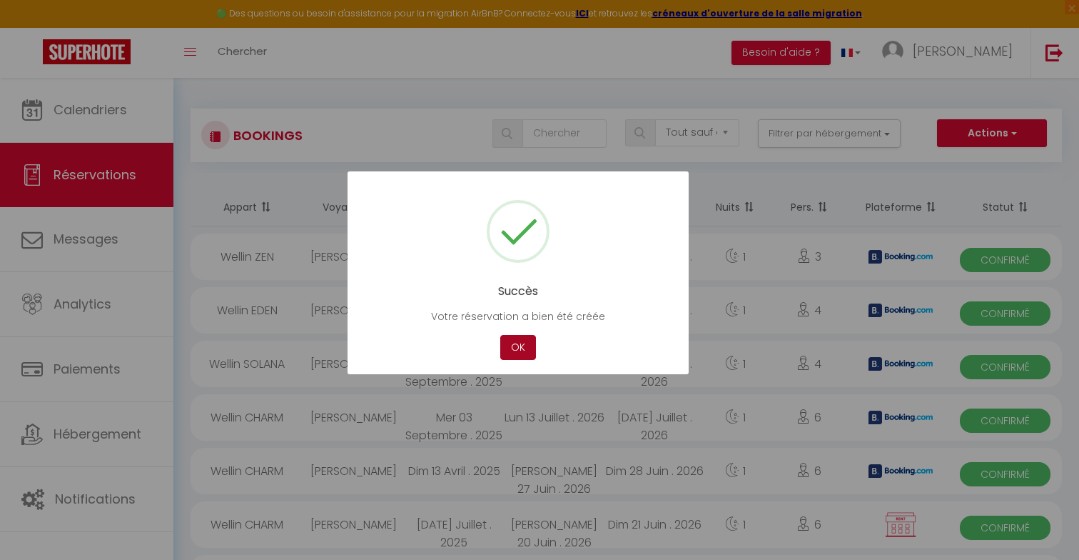
click at [512, 340] on button "OK" at bounding box center [518, 347] width 36 height 25
